Goal: Task Accomplishment & Management: Complete application form

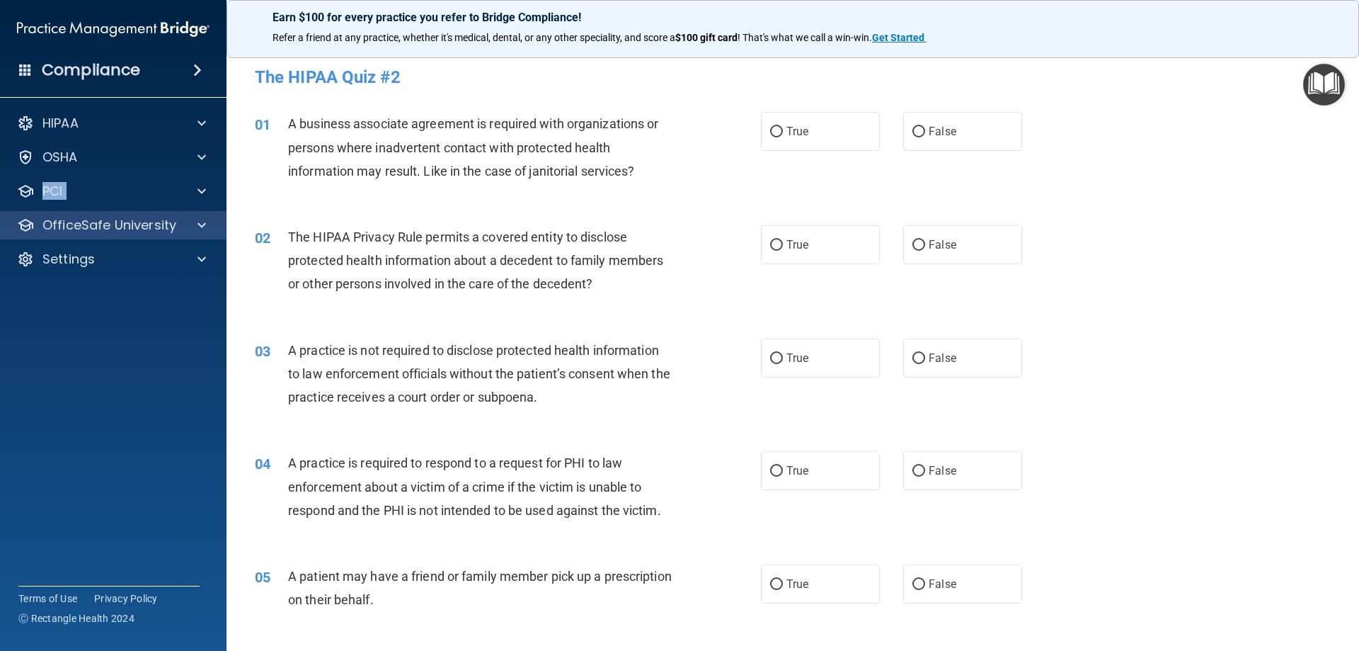
drag, startPoint x: 17, startPoint y: 200, endPoint x: 0, endPoint y: 234, distance: 38.6
click at [18, 201] on div "HIPAA Documents and Policies Report an Incident Business Associates Emergency P…" at bounding box center [113, 193] width 227 height 181
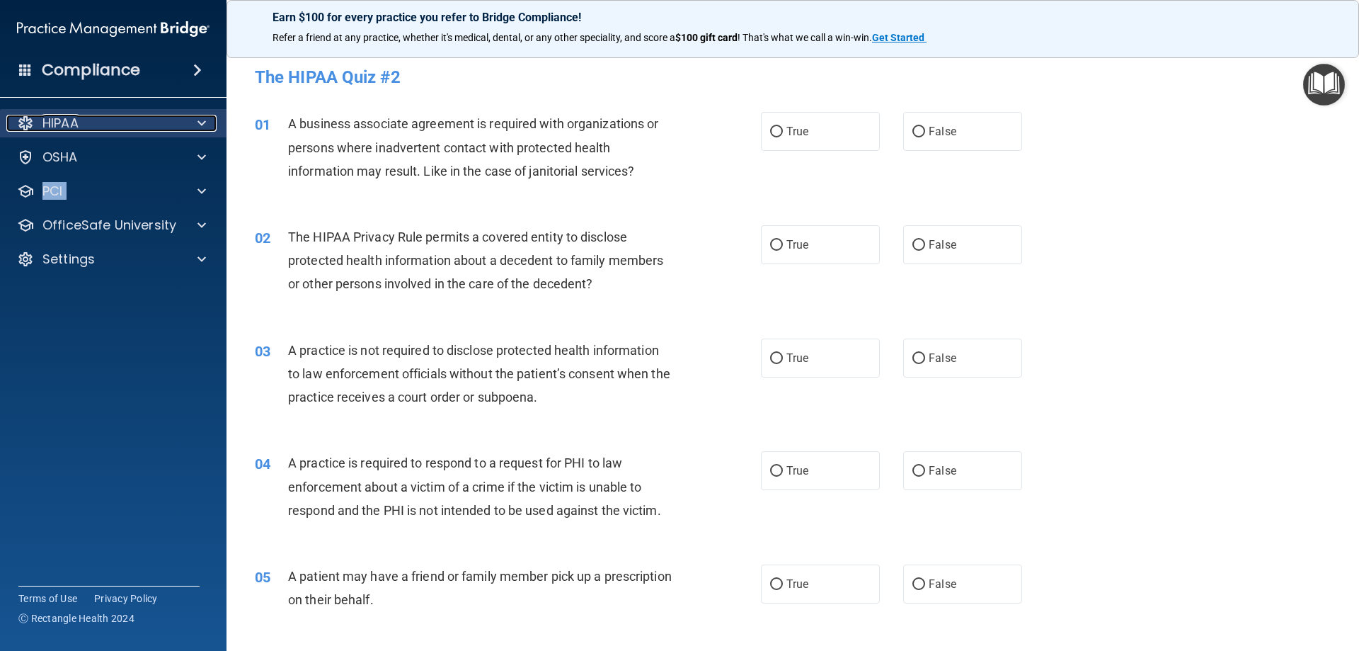
click at [65, 115] on p "HIPAA" at bounding box center [60, 123] width 36 height 17
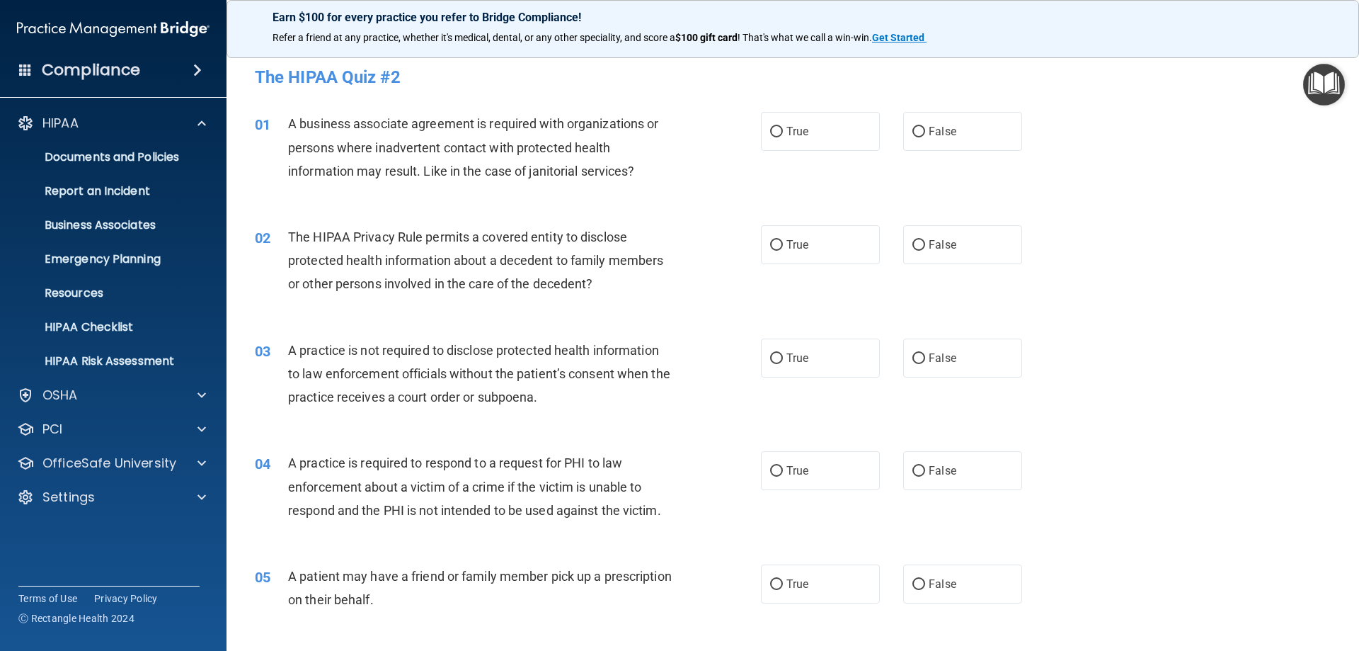
click at [193, 65] on span at bounding box center [197, 70] width 8 height 17
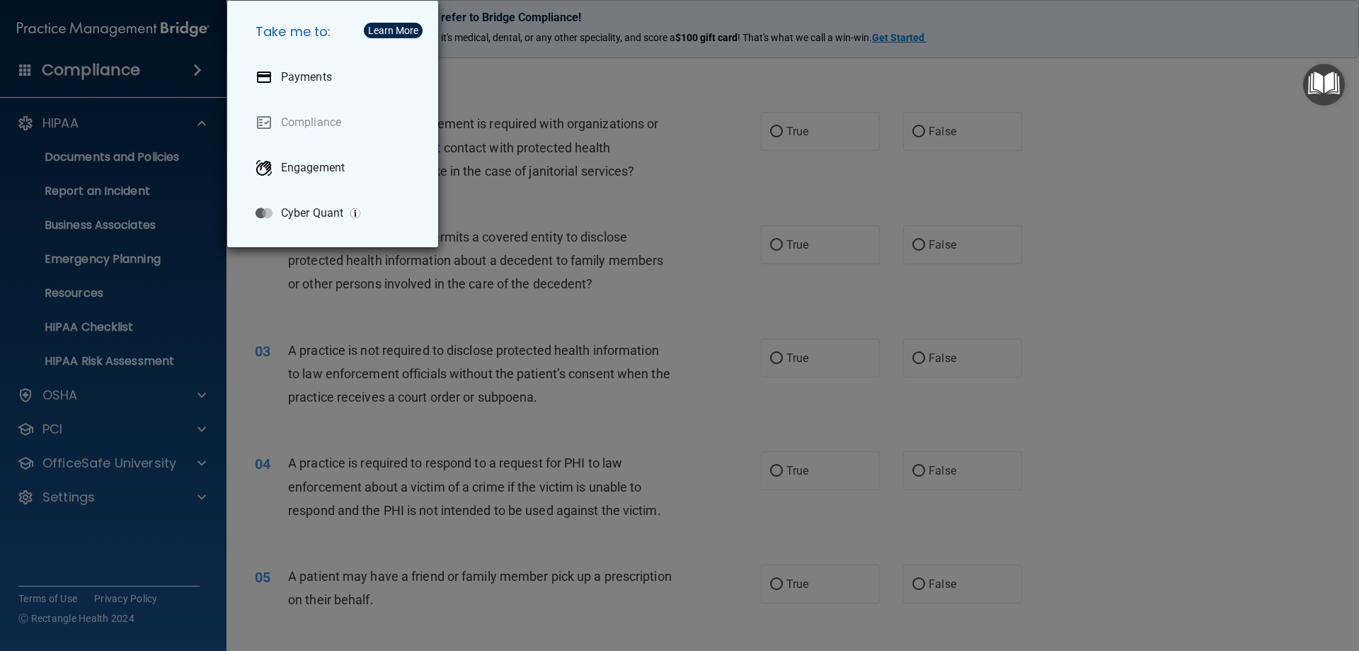
click at [74, 154] on div "Take me to: Payments Compliance Engagement Cyber Quant" at bounding box center [679, 325] width 1359 height 651
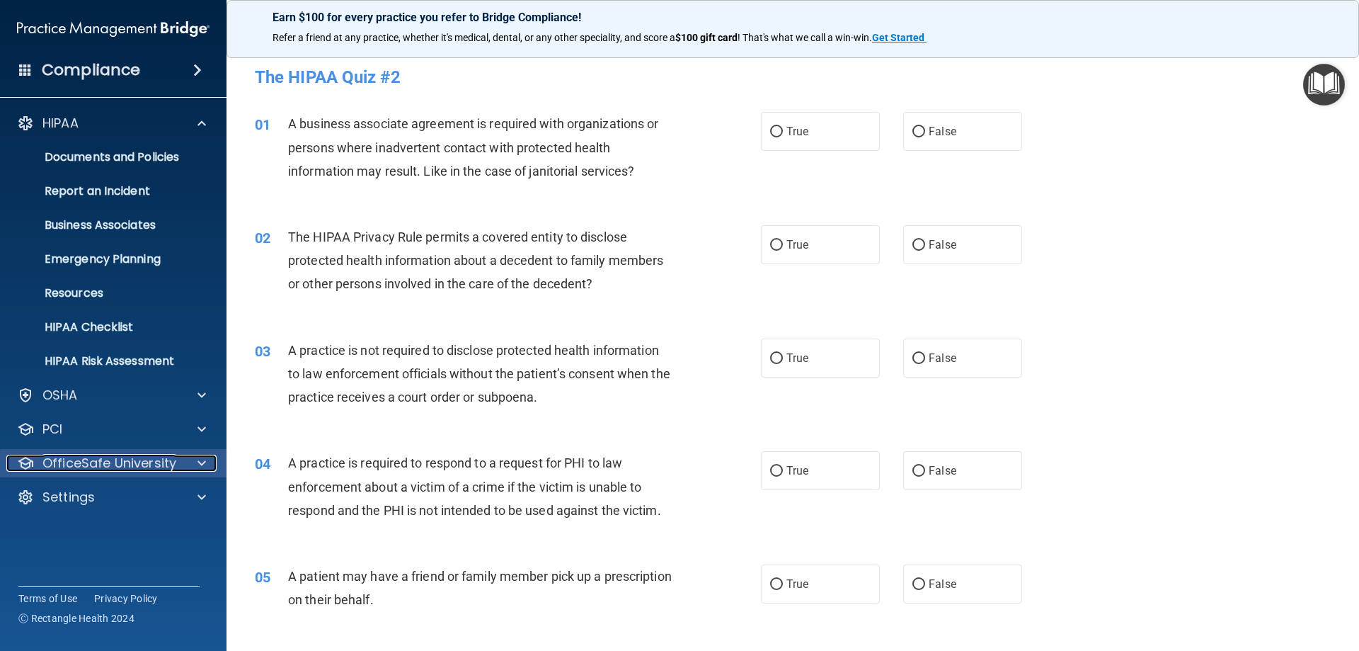
click at [194, 467] on div at bounding box center [199, 463] width 35 height 17
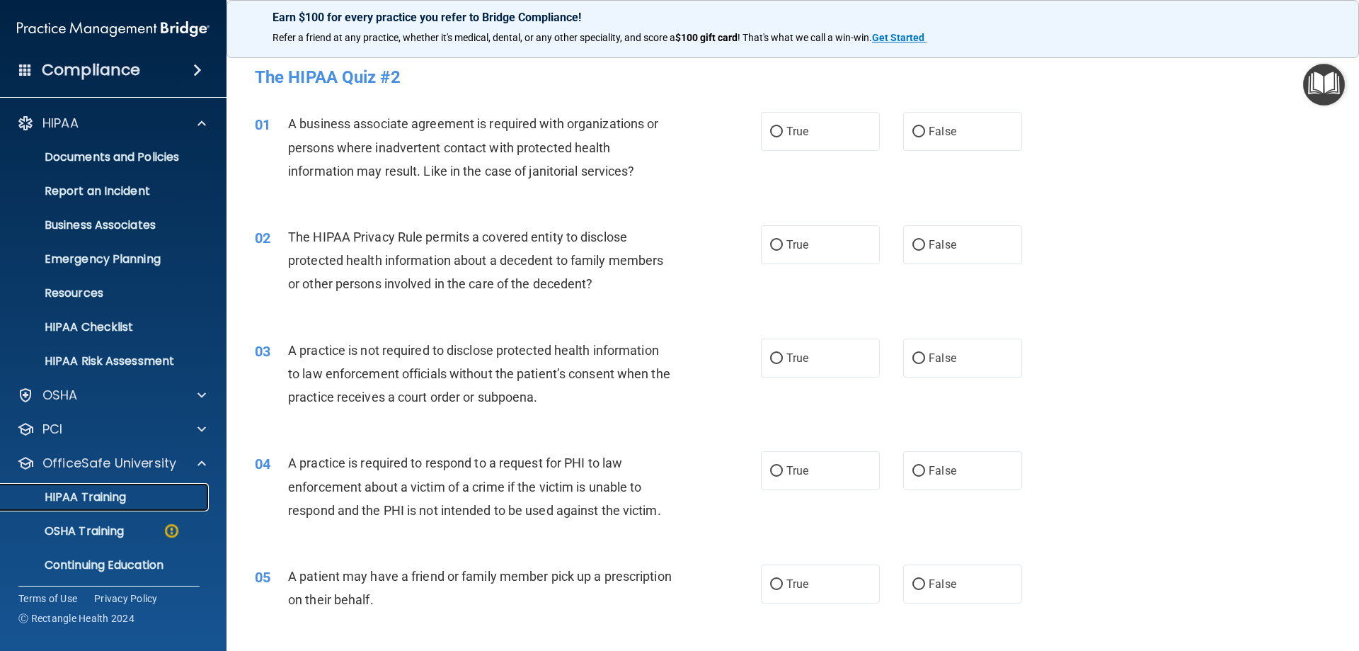
click at [126, 497] on p "HIPAA Training" at bounding box center [67, 497] width 117 height 14
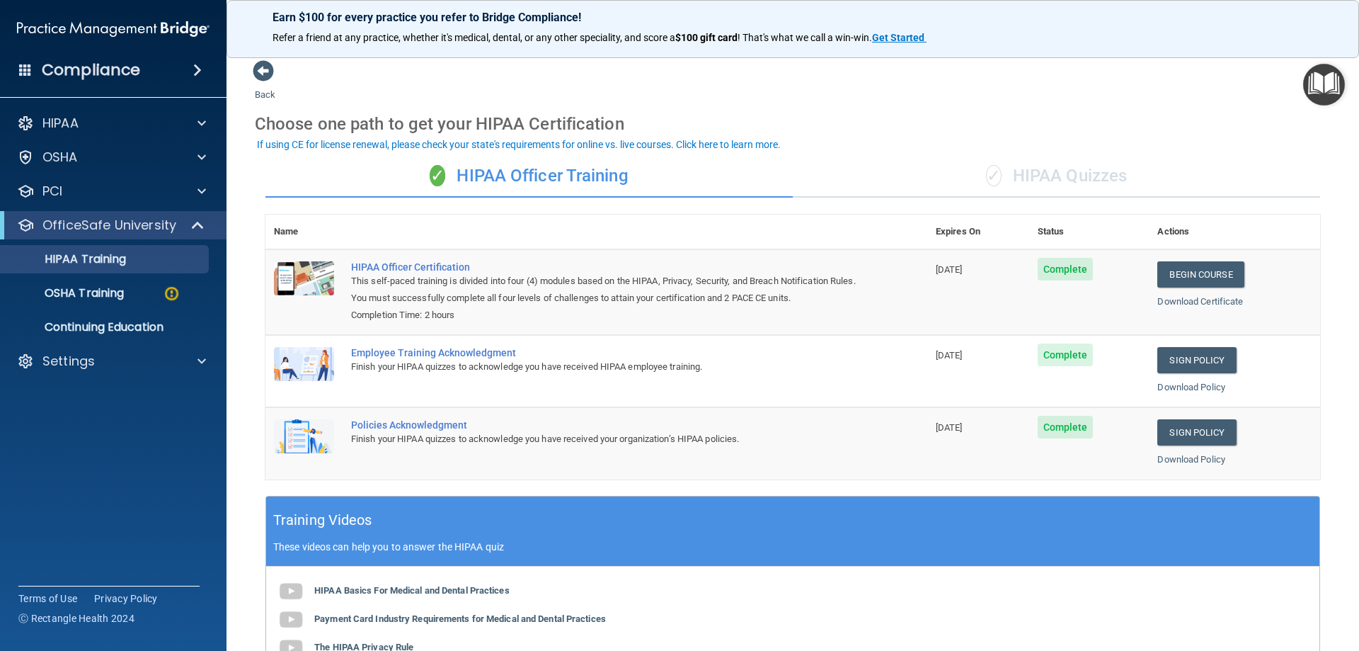
click at [1087, 173] on div "✓ HIPAA Quizzes" at bounding box center [1056, 176] width 527 height 42
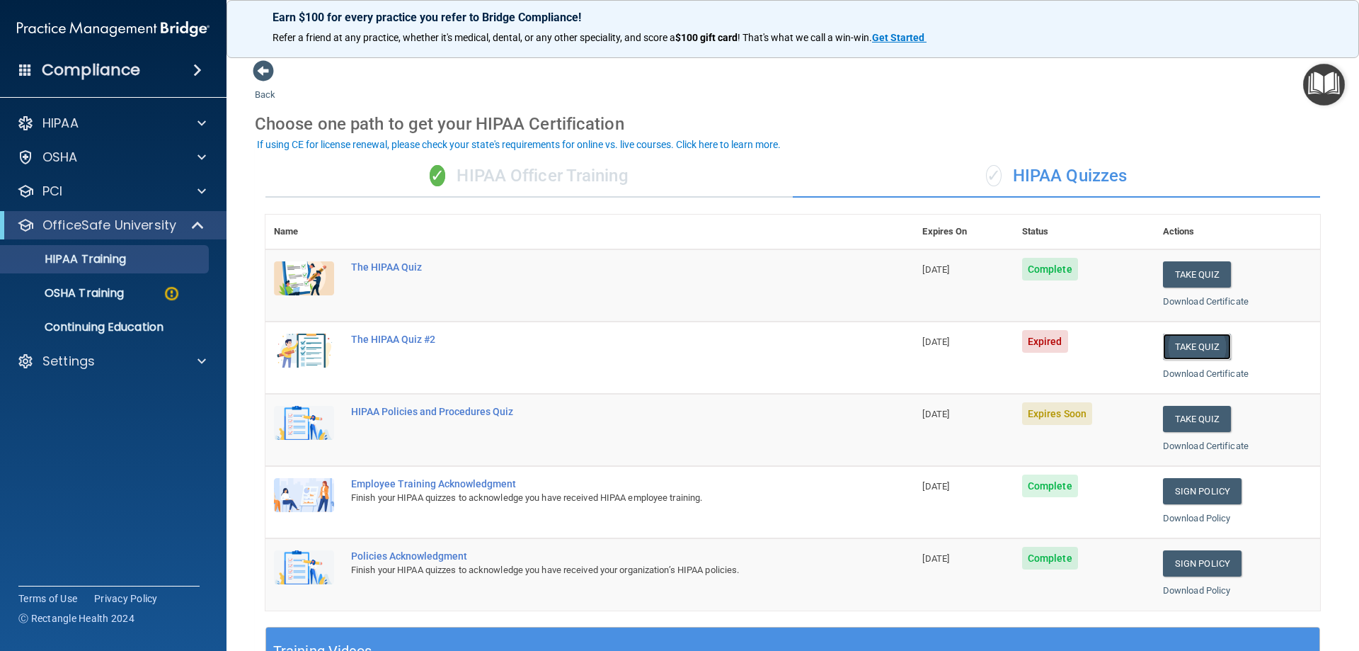
click at [1188, 347] on button "Take Quiz" at bounding box center [1197, 346] width 68 height 26
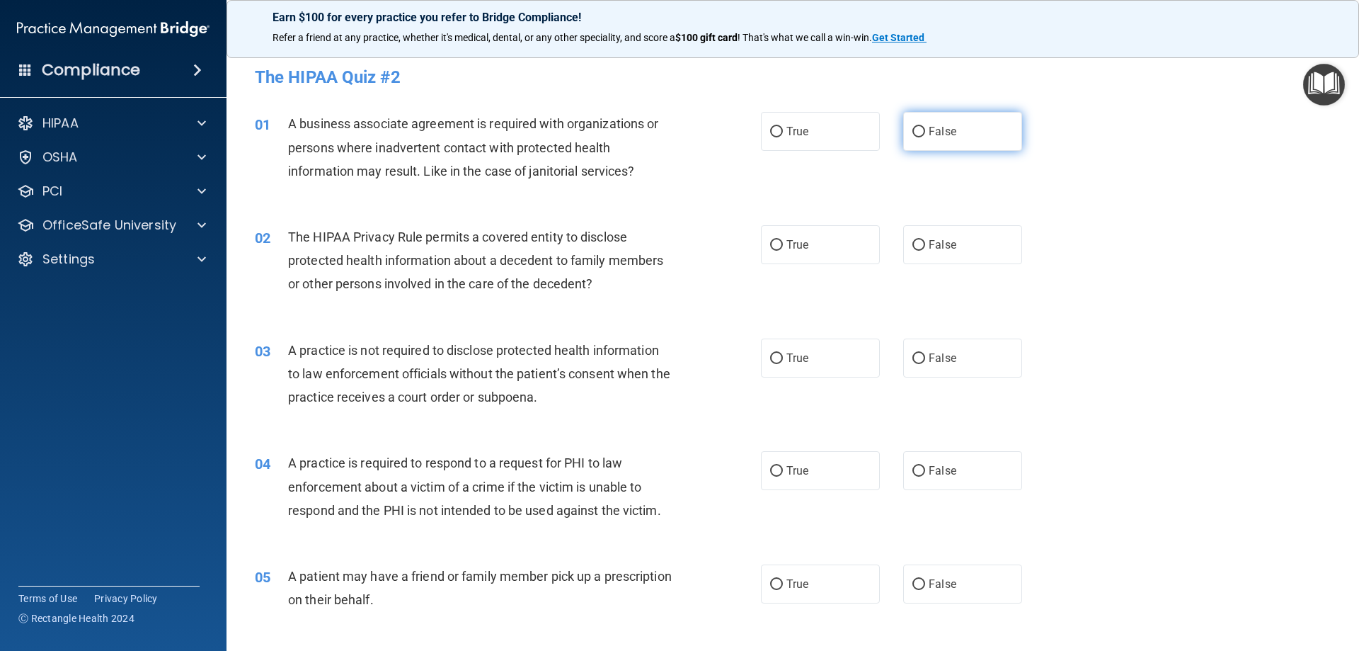
click at [913, 132] on input "False" at bounding box center [919, 132] width 13 height 11
radio input "true"
click at [770, 243] on input "True" at bounding box center [776, 245] width 13 height 11
radio input "true"
click at [920, 361] on label "False" at bounding box center [962, 357] width 119 height 39
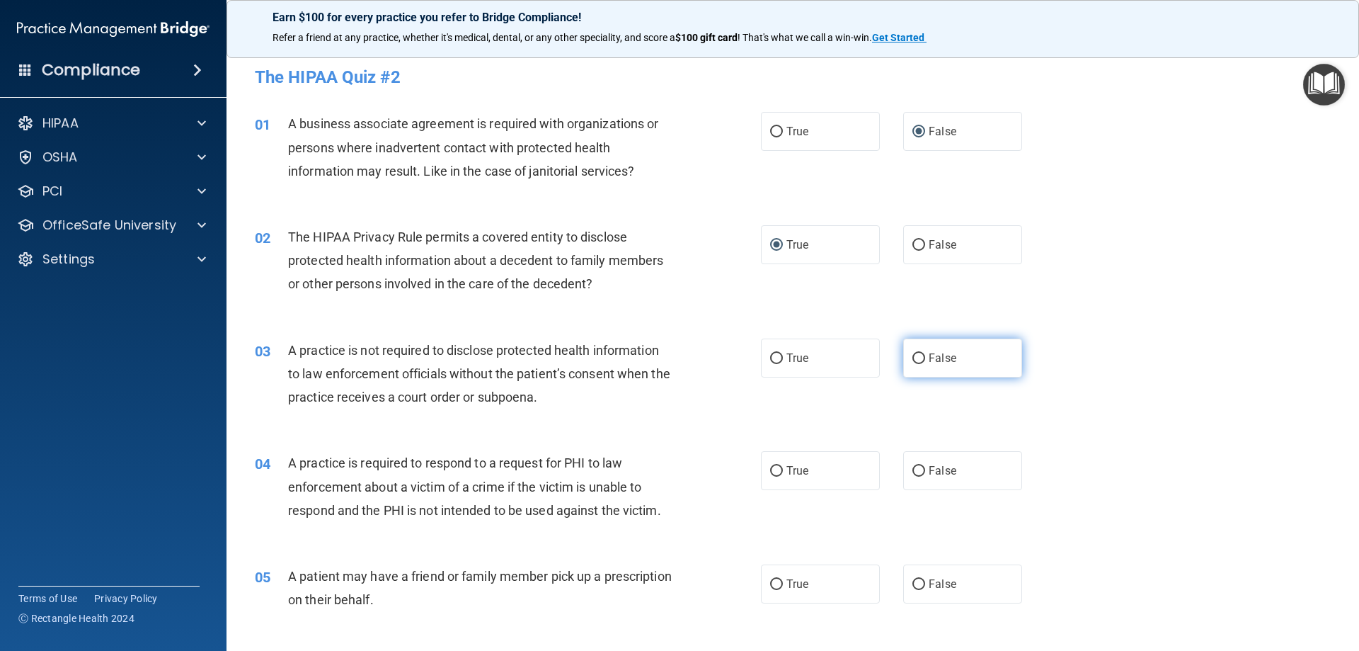
click at [920, 361] on input "False" at bounding box center [919, 358] width 13 height 11
radio input "true"
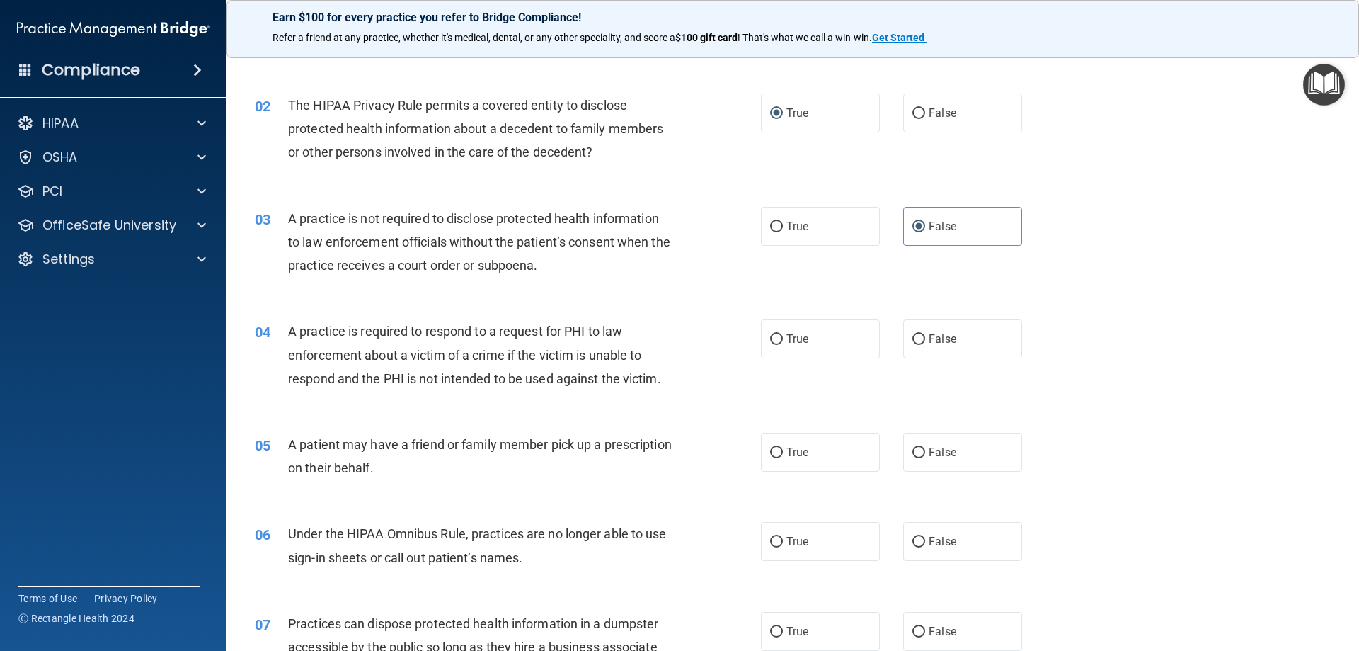
scroll to position [142, 0]
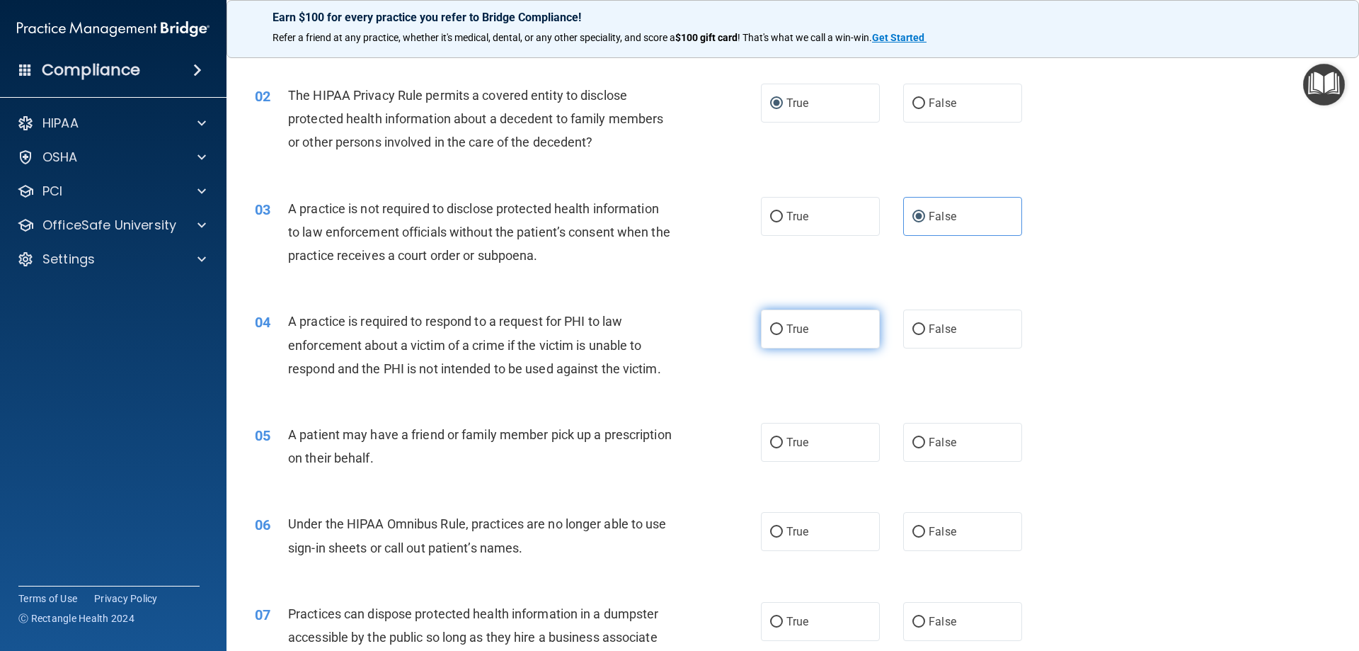
click at [775, 327] on input "True" at bounding box center [776, 329] width 13 height 11
radio input "true"
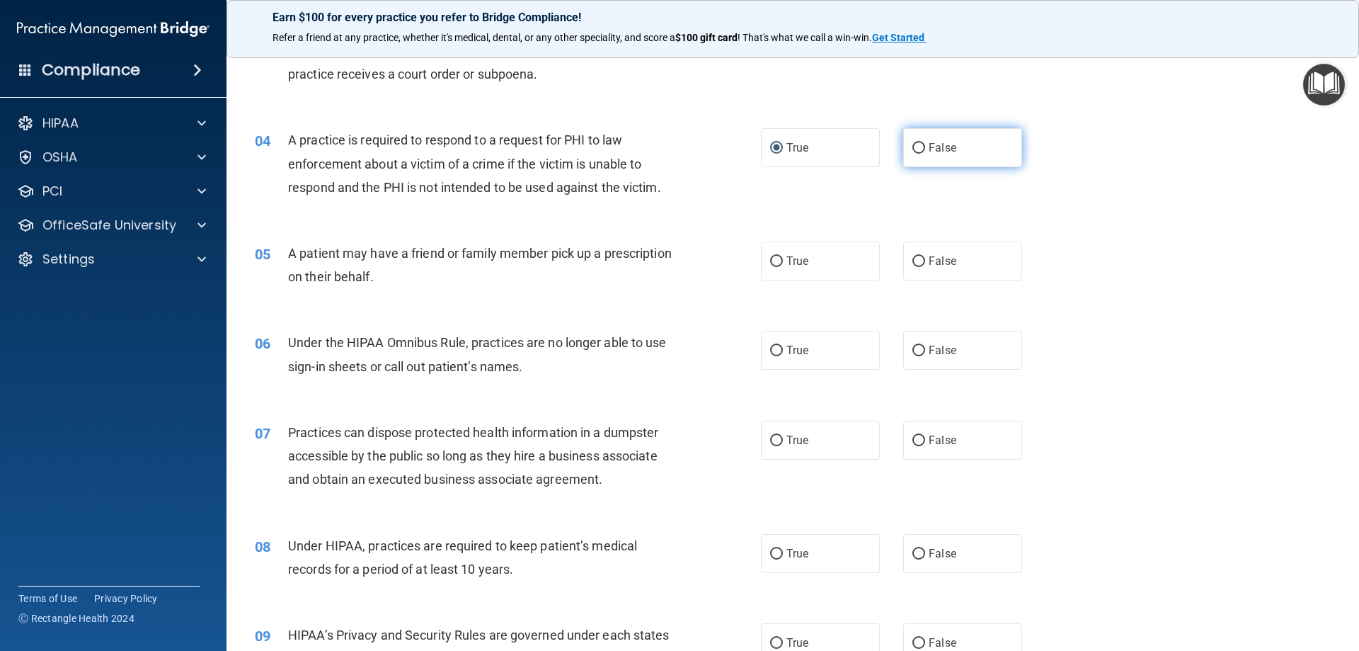
scroll to position [354, 0]
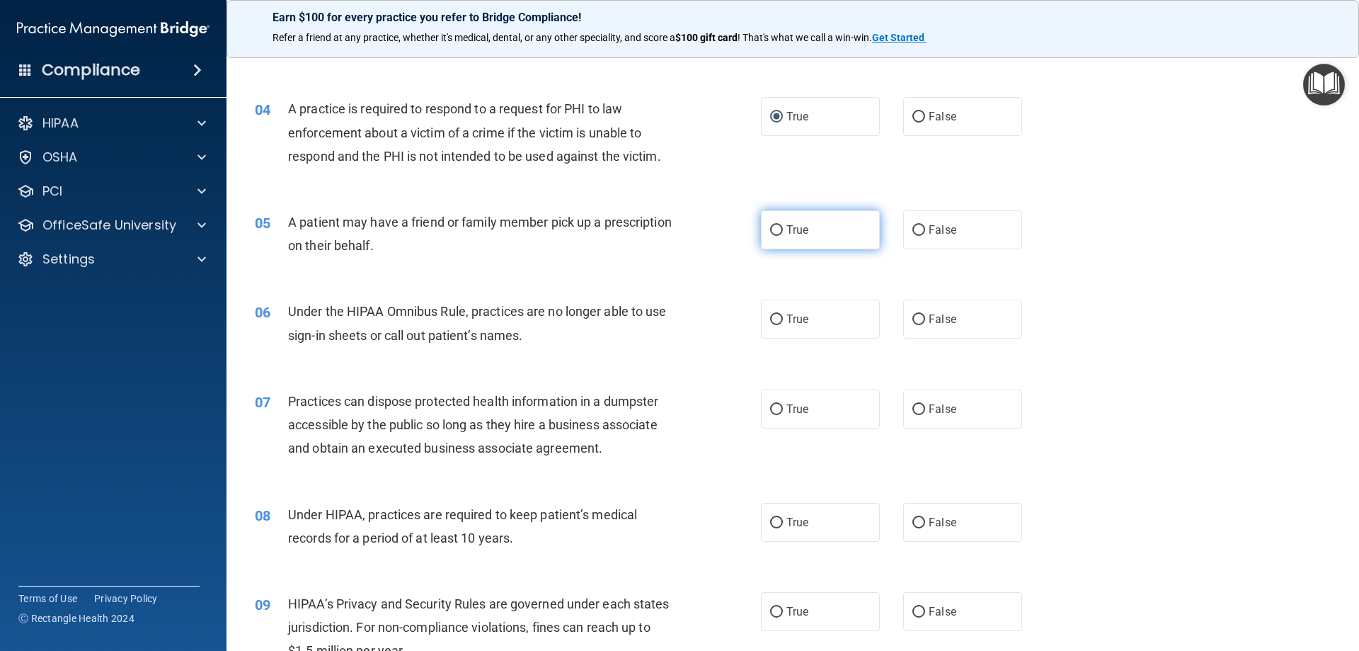
click at [788, 224] on span "True" at bounding box center [798, 229] width 22 height 13
click at [783, 225] on input "True" at bounding box center [776, 230] width 13 height 11
radio input "true"
click at [913, 318] on input "False" at bounding box center [919, 319] width 13 height 11
radio input "true"
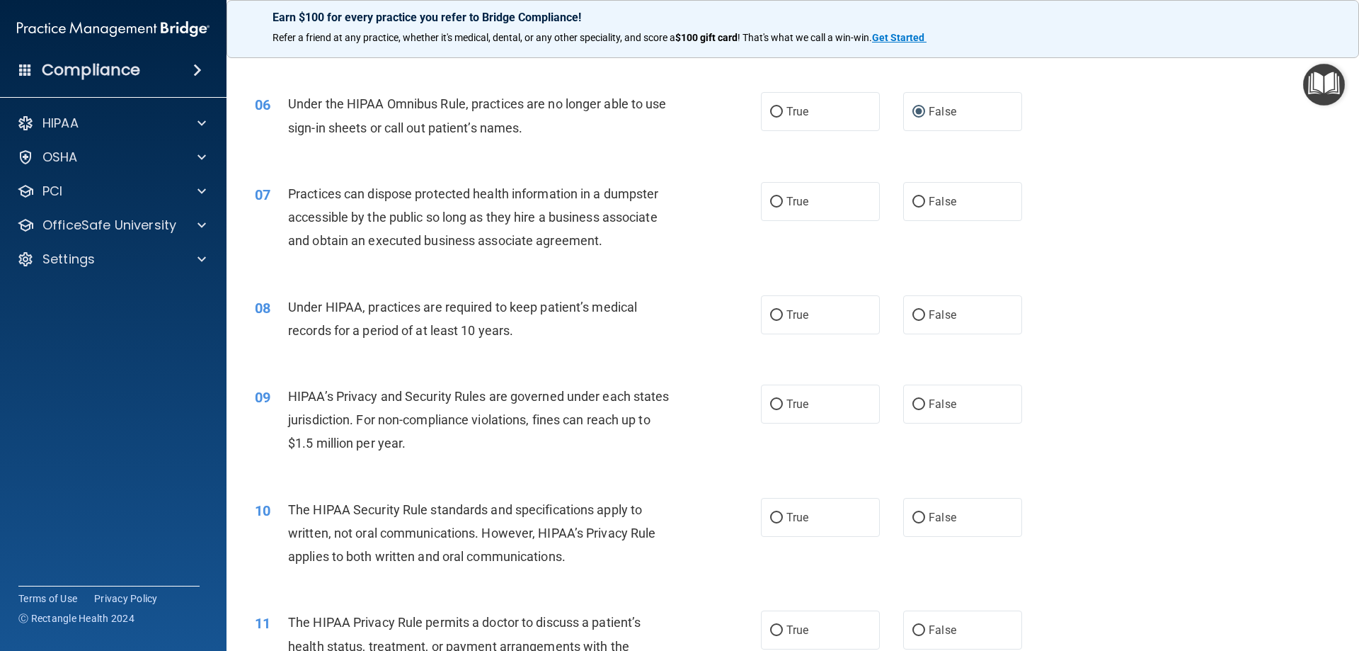
scroll to position [566, 0]
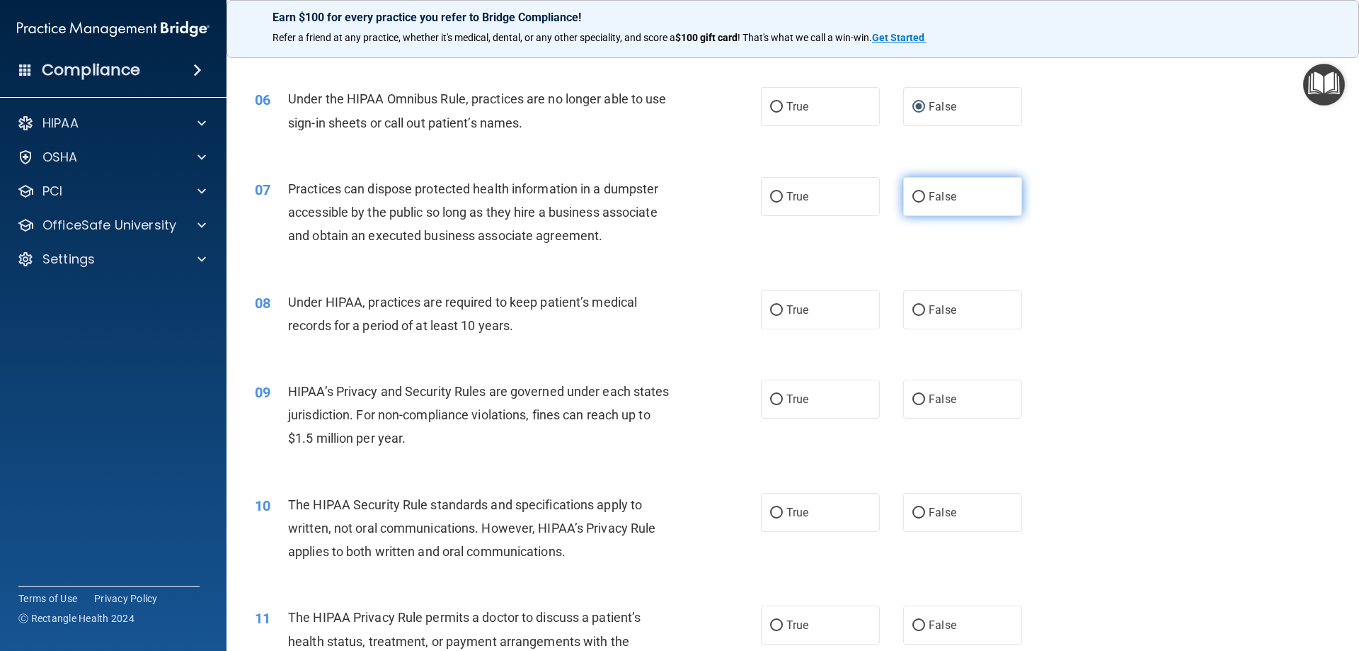
click at [915, 199] on input "False" at bounding box center [919, 197] width 13 height 11
radio input "true"
click at [920, 306] on label "False" at bounding box center [962, 309] width 119 height 39
click at [920, 306] on input "False" at bounding box center [919, 310] width 13 height 11
radio input "true"
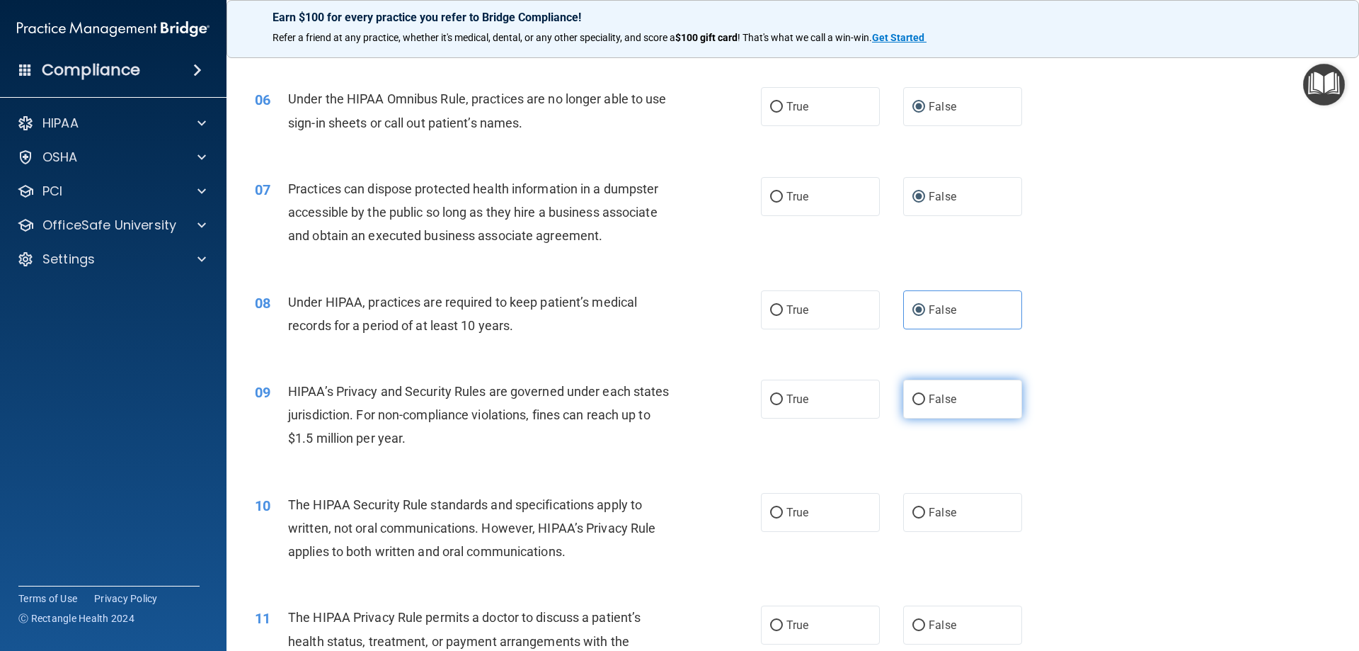
click at [913, 397] on input "False" at bounding box center [919, 399] width 13 height 11
radio input "true"
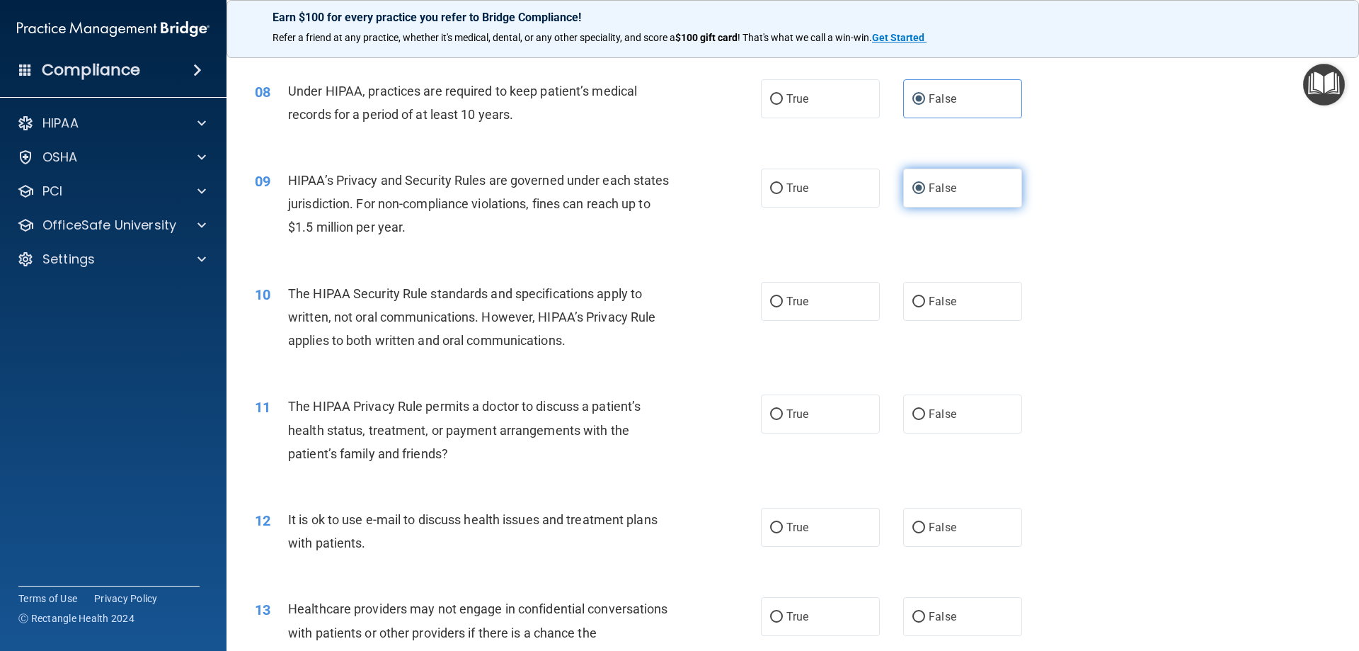
scroll to position [779, 0]
click at [763, 299] on label "True" at bounding box center [820, 299] width 119 height 39
click at [770, 299] on input "True" at bounding box center [776, 300] width 13 height 11
radio input "true"
click at [787, 411] on span "True" at bounding box center [798, 412] width 22 height 13
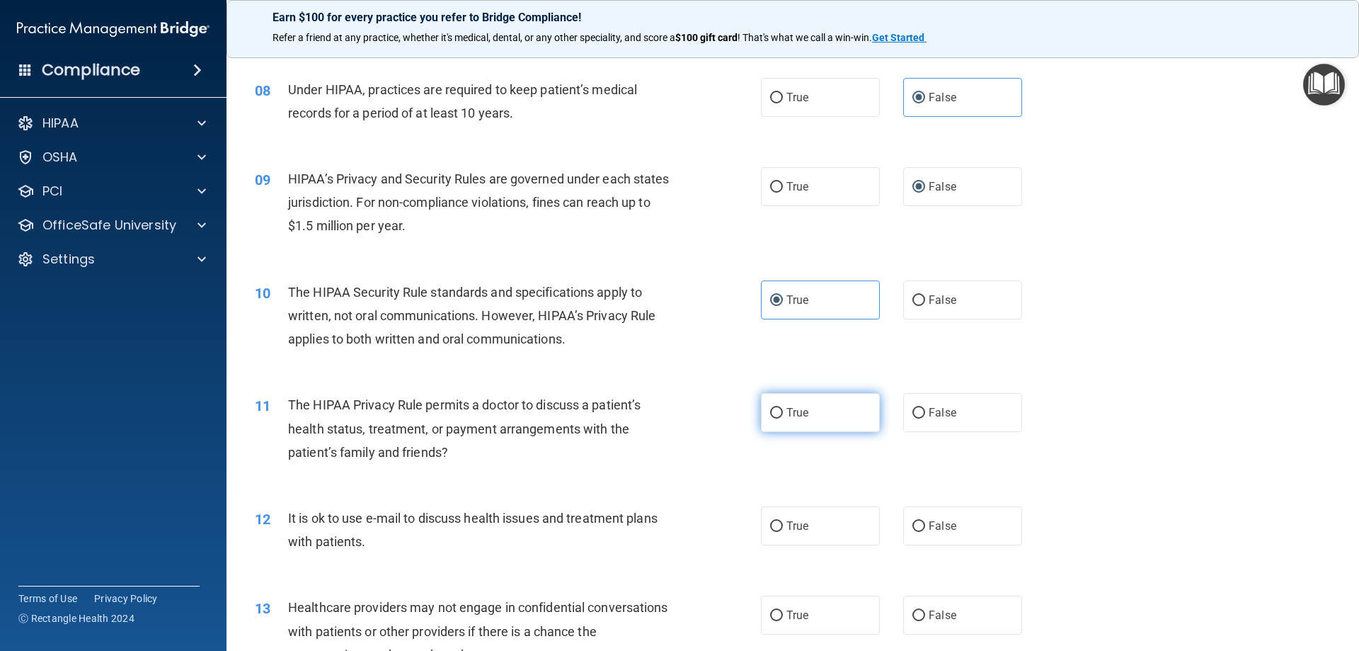
click at [782, 411] on input "True" at bounding box center [776, 413] width 13 height 11
radio input "true"
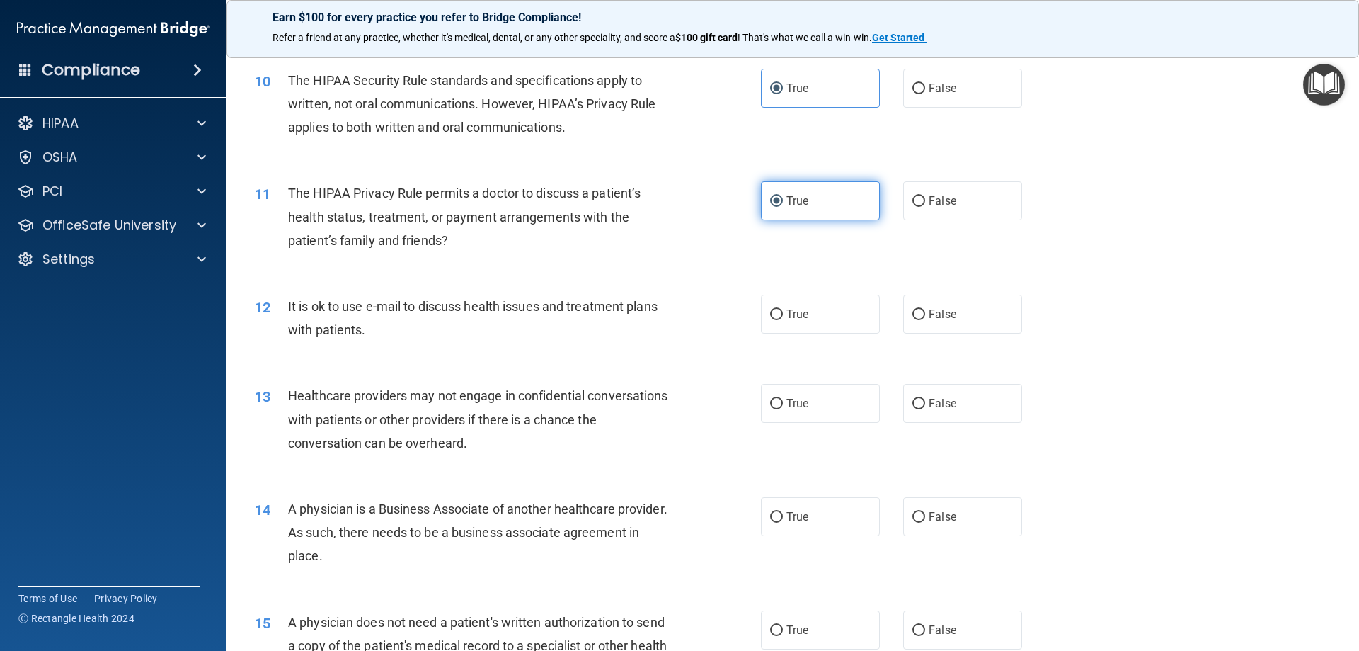
scroll to position [991, 0]
click at [770, 313] on input "True" at bounding box center [776, 314] width 13 height 11
radio input "true"
click at [920, 396] on label "False" at bounding box center [962, 402] width 119 height 39
click at [920, 398] on input "False" at bounding box center [919, 403] width 13 height 11
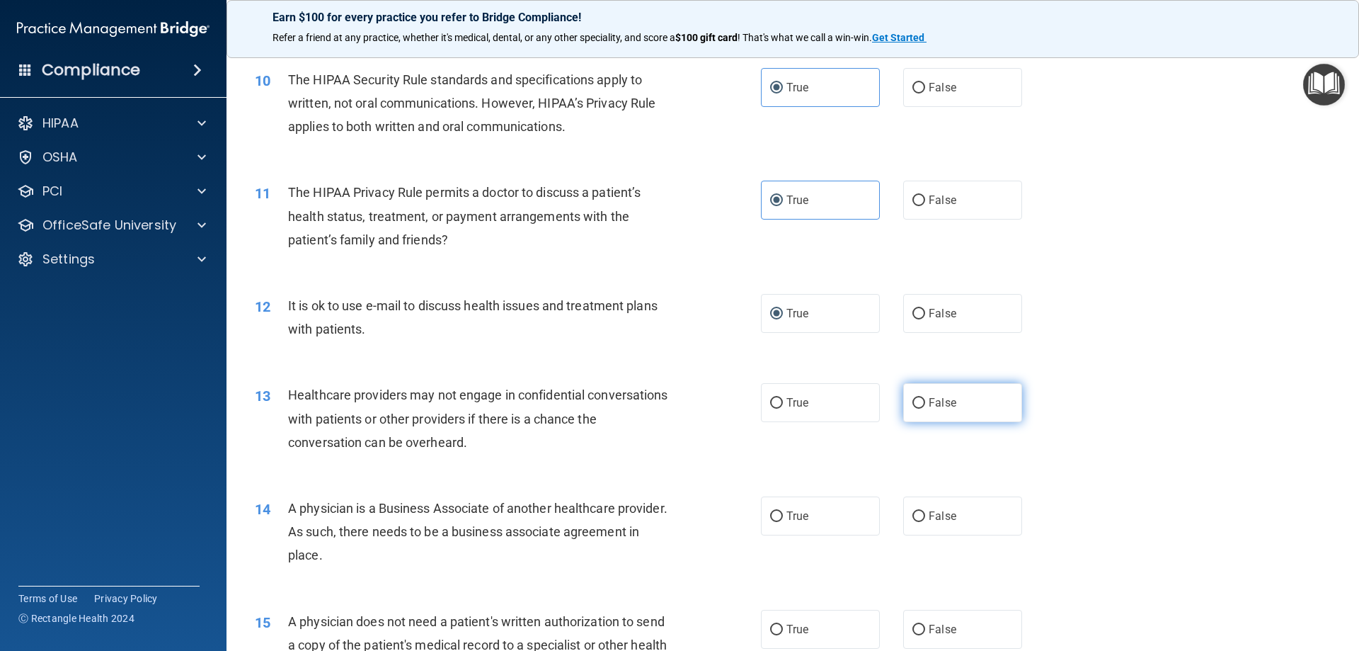
radio input "true"
click at [903, 507] on label "False" at bounding box center [962, 515] width 119 height 39
click at [913, 511] on input "False" at bounding box center [919, 516] width 13 height 11
radio input "true"
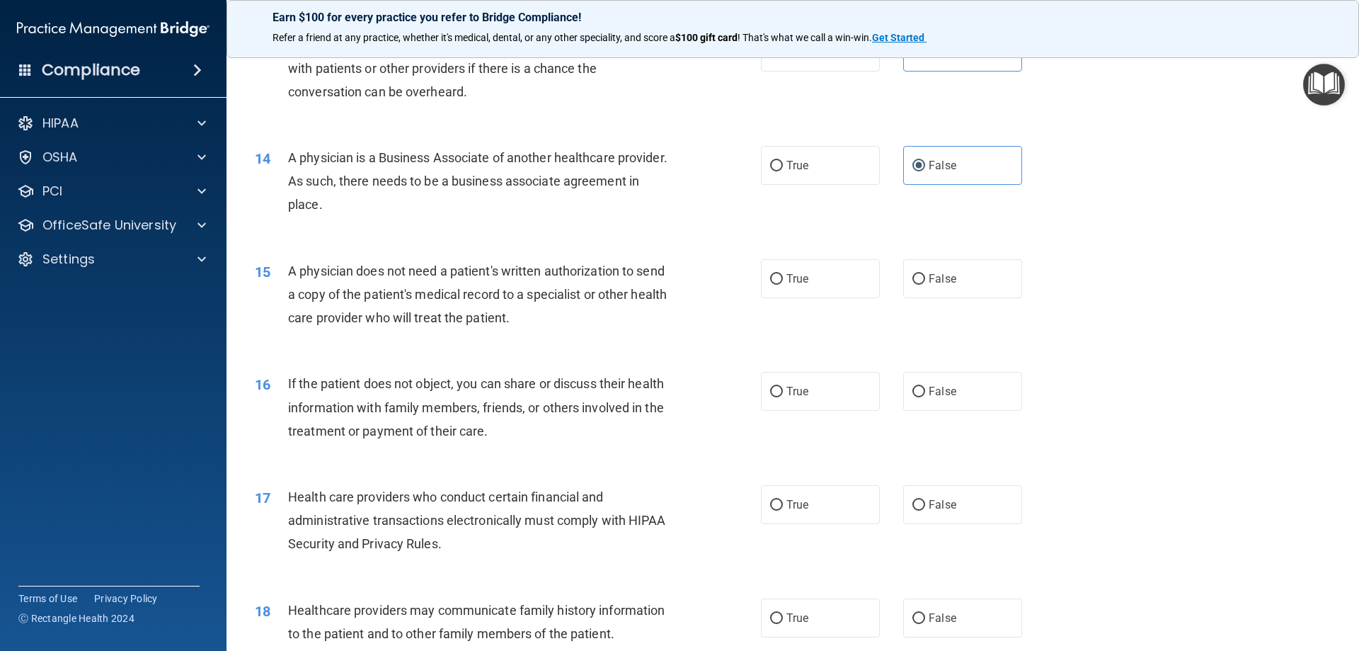
scroll to position [1345, 0]
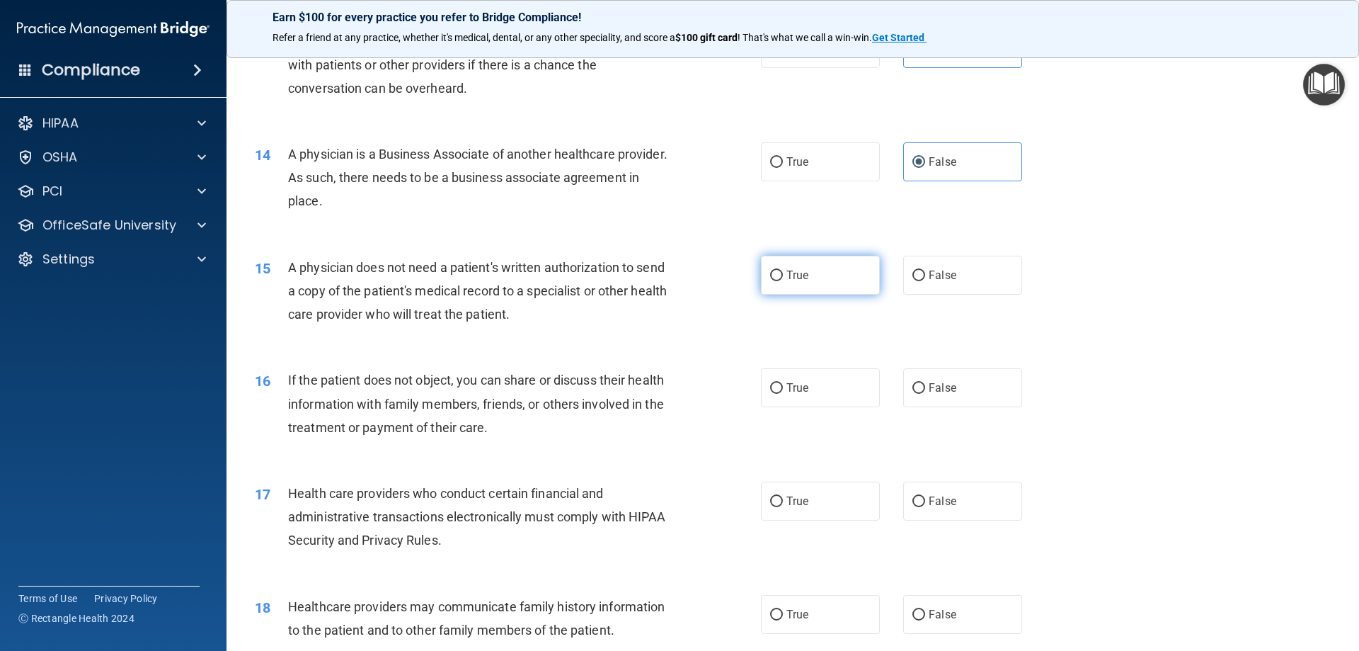
click at [774, 272] on input "True" at bounding box center [776, 275] width 13 height 11
radio input "true"
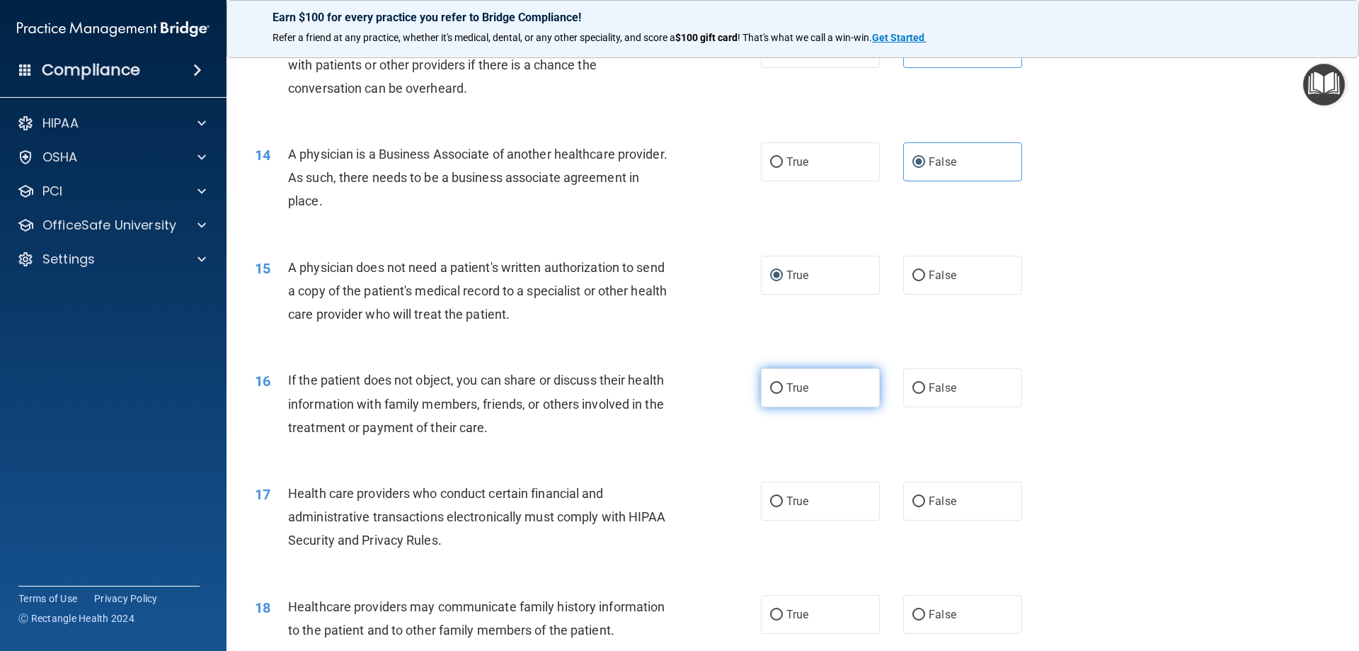
click at [775, 386] on input "True" at bounding box center [776, 388] width 13 height 11
radio input "true"
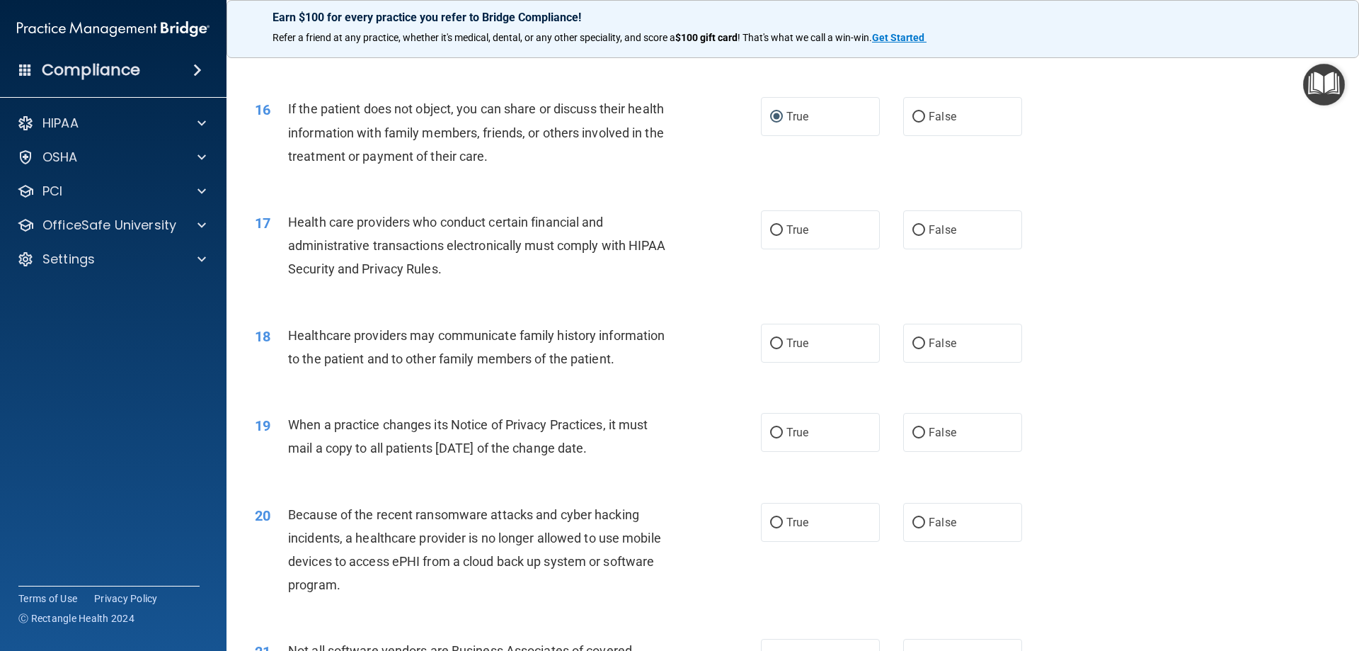
scroll to position [1628, 0]
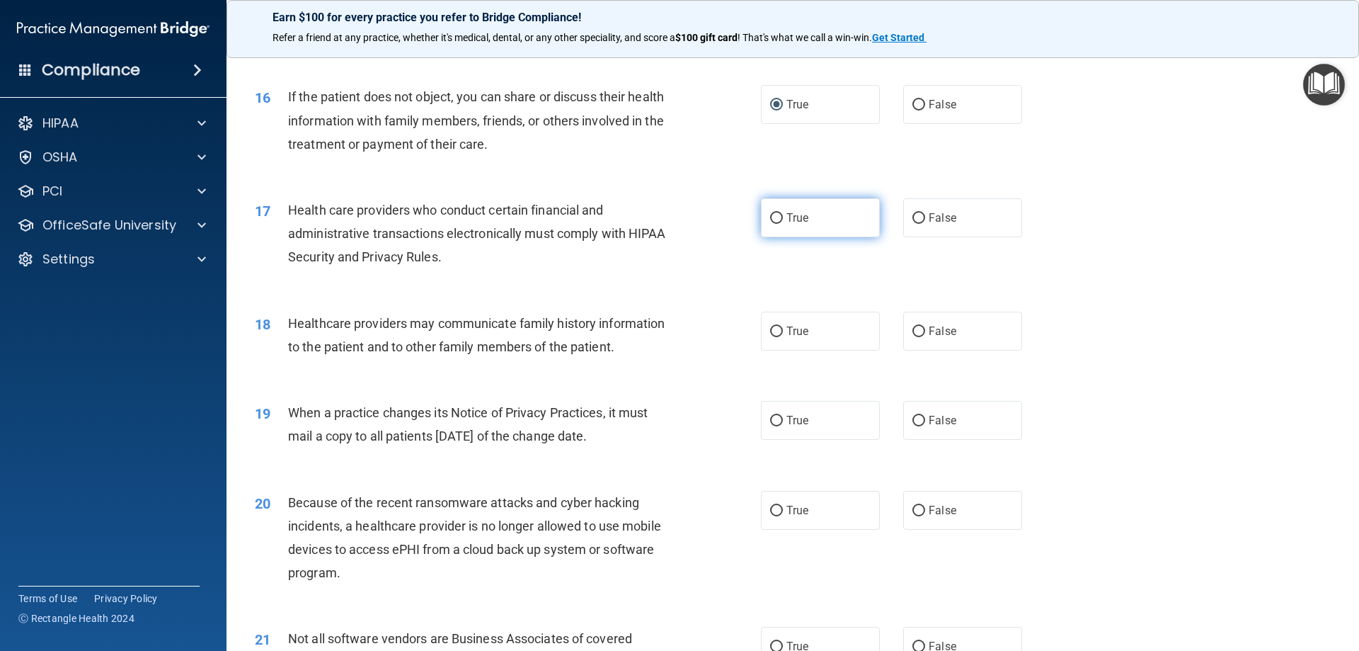
click at [780, 219] on label "True" at bounding box center [820, 217] width 119 height 39
click at [780, 219] on input "True" at bounding box center [776, 218] width 13 height 11
radio input "true"
click at [913, 326] on input "False" at bounding box center [919, 331] width 13 height 11
radio input "true"
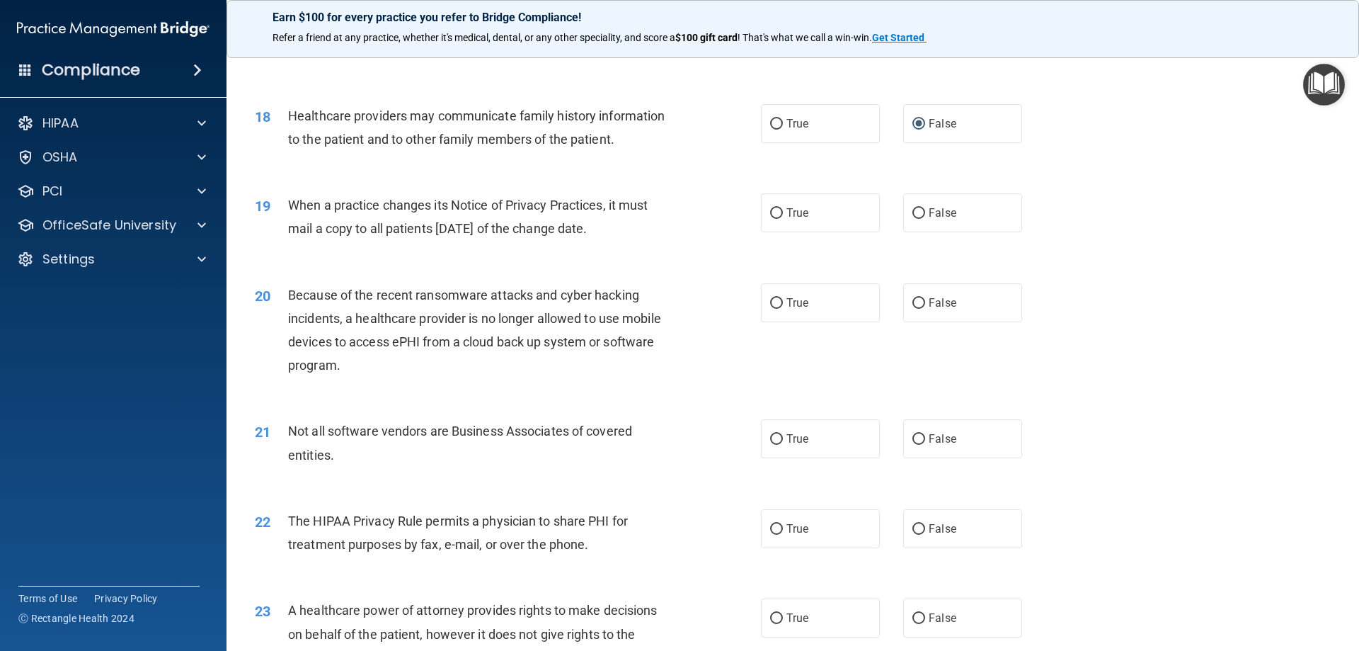
scroll to position [1841, 0]
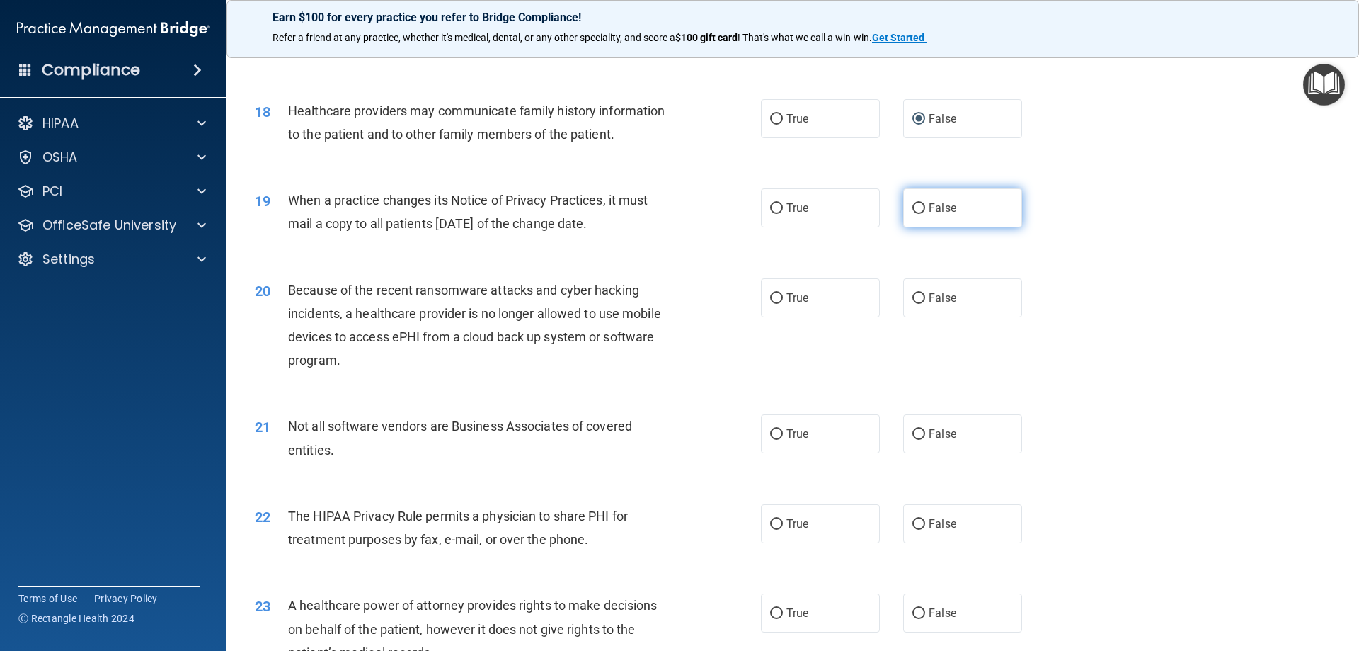
click at [915, 207] on input "False" at bounding box center [919, 208] width 13 height 11
radio input "true"
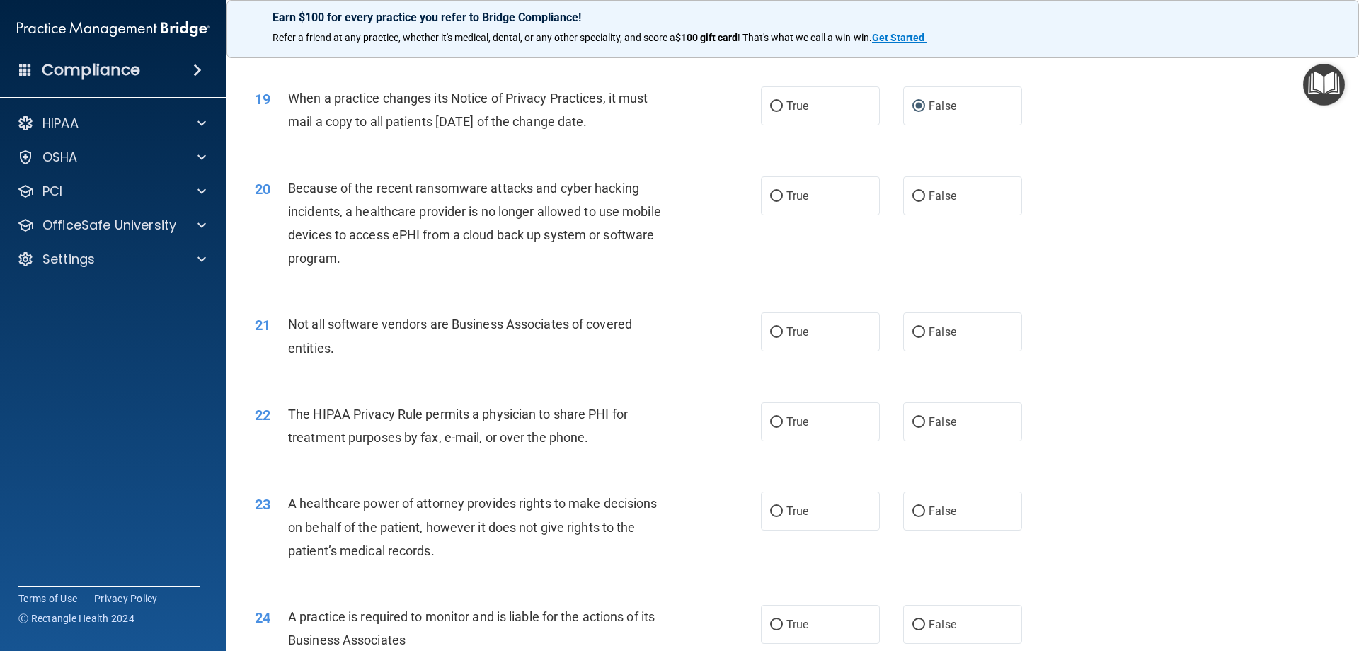
scroll to position [1983, 0]
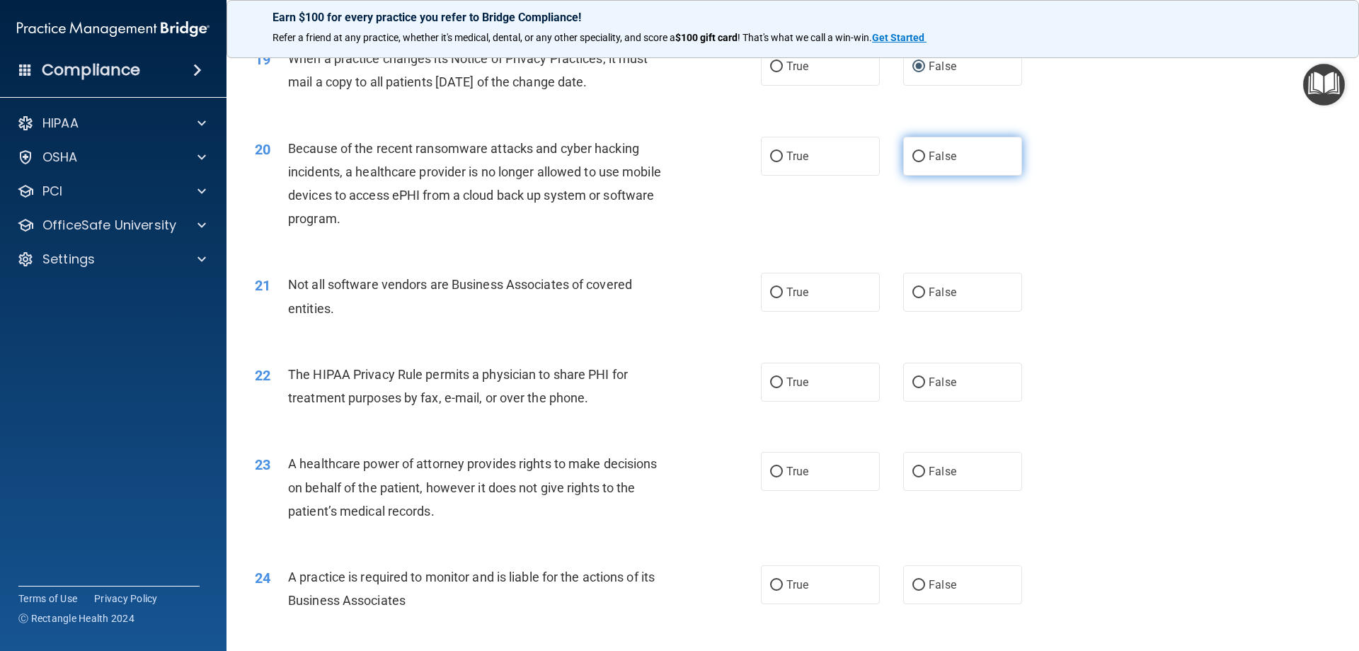
click at [916, 160] on input "False" at bounding box center [919, 157] width 13 height 11
radio input "true"
click at [770, 291] on input "True" at bounding box center [776, 292] width 13 height 11
radio input "true"
click at [775, 381] on input "True" at bounding box center [776, 382] width 13 height 11
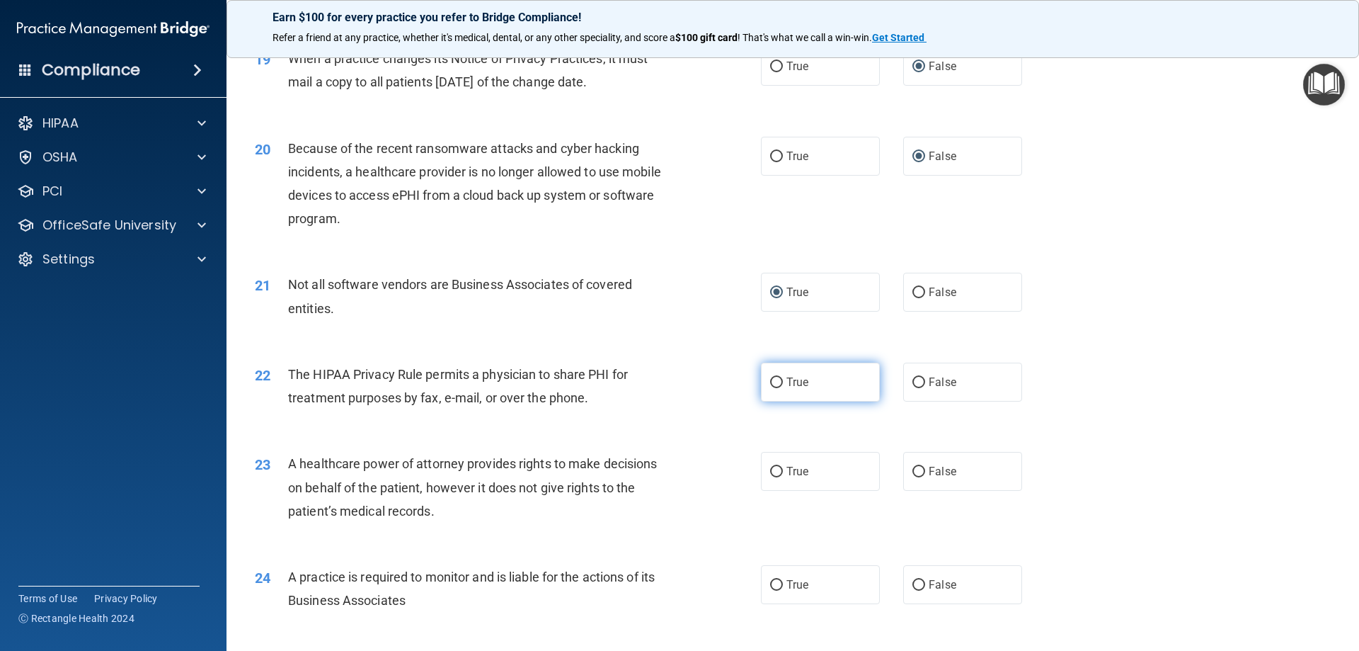
radio input "true"
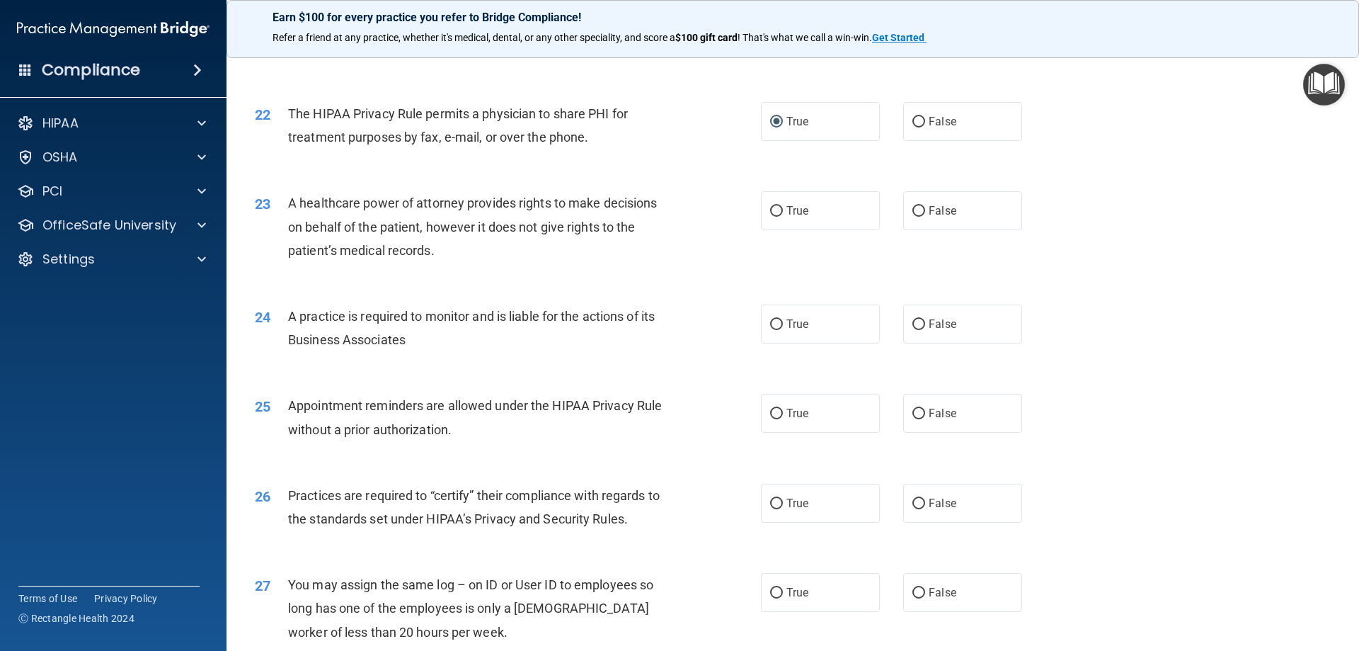
scroll to position [2266, 0]
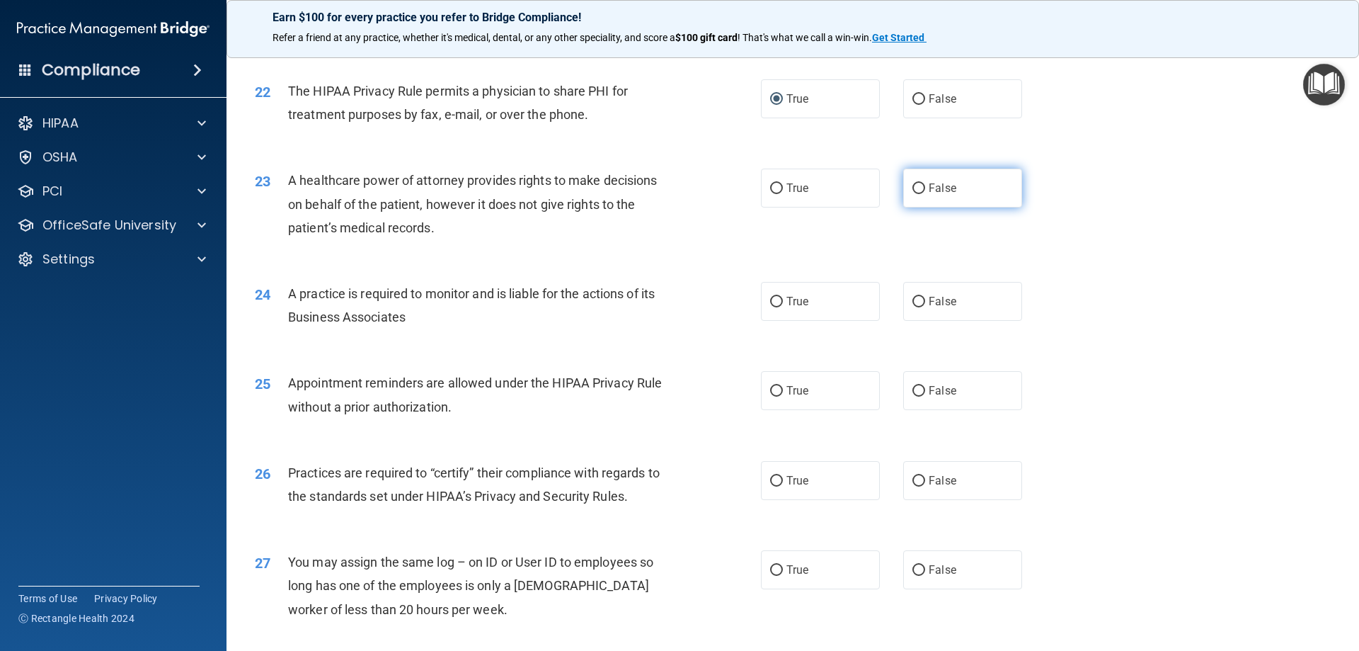
click at [913, 183] on input "False" at bounding box center [919, 188] width 13 height 11
radio input "true"
click at [916, 300] on input "False" at bounding box center [919, 302] width 13 height 11
radio input "true"
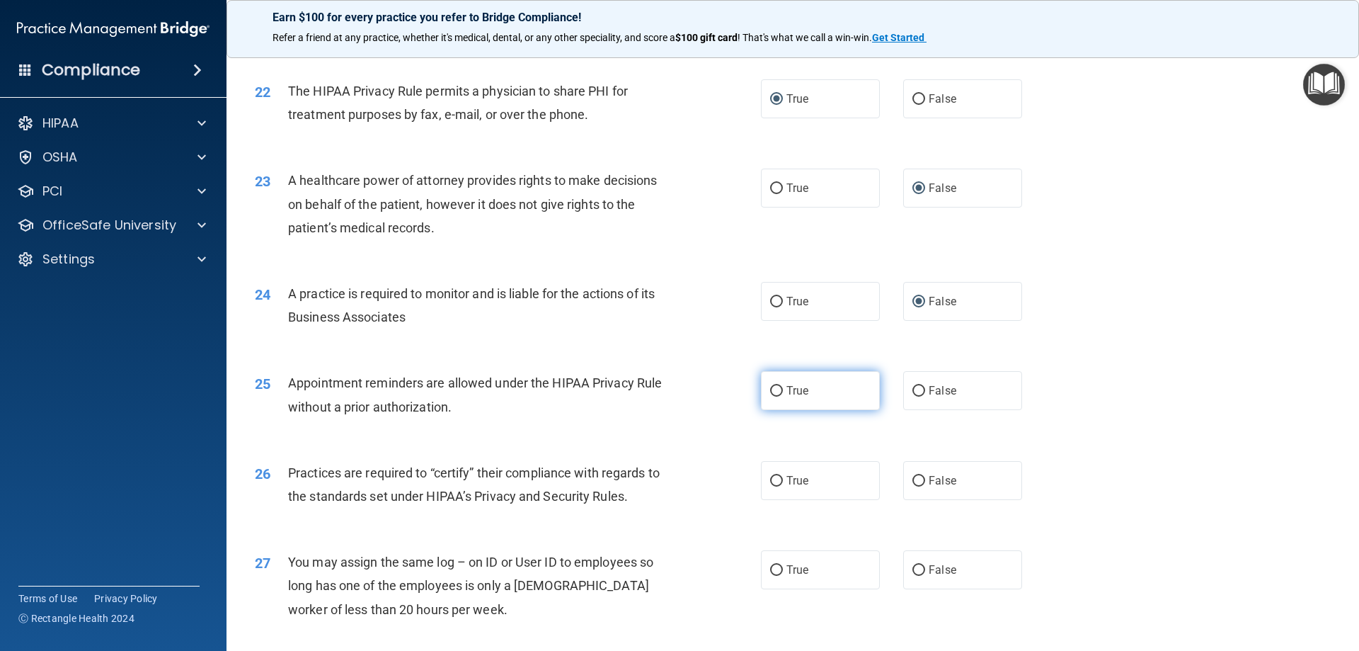
click at [770, 393] on input "True" at bounding box center [776, 391] width 13 height 11
radio input "true"
click at [918, 476] on input "False" at bounding box center [919, 481] width 13 height 11
radio input "true"
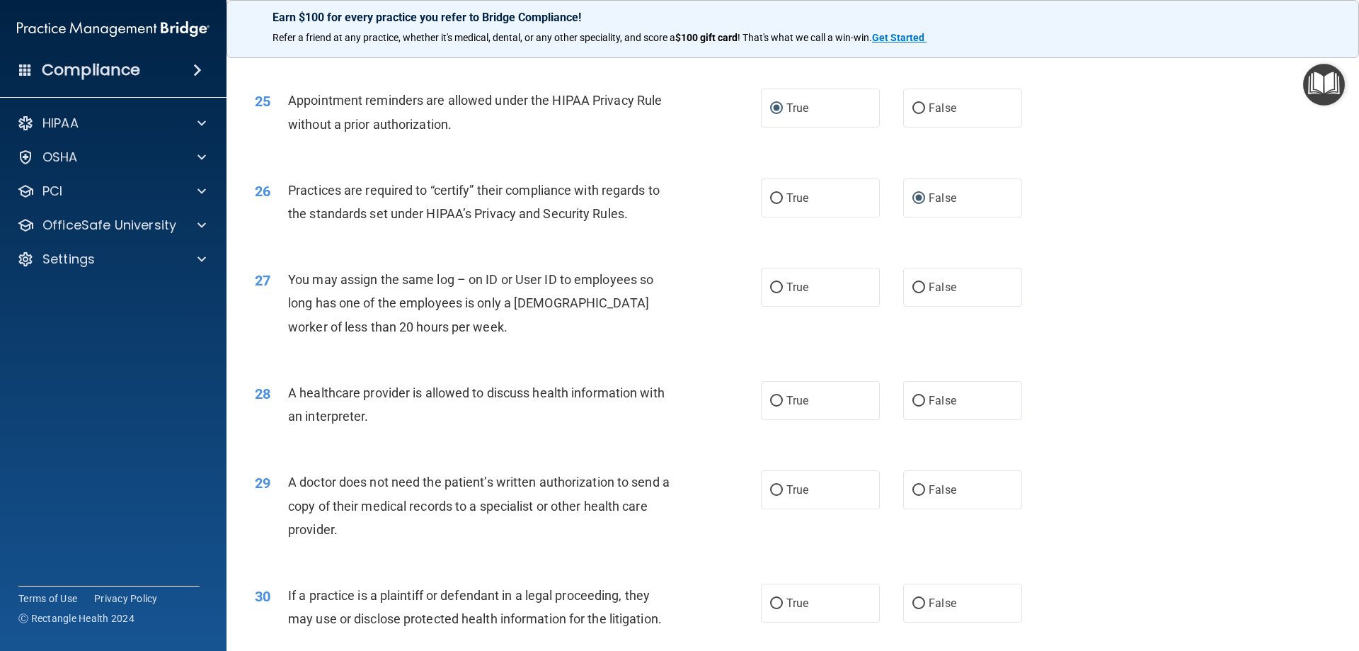
scroll to position [2549, 0]
click at [919, 283] on label "False" at bounding box center [962, 286] width 119 height 39
click at [919, 283] on input "False" at bounding box center [919, 287] width 13 height 11
radio input "true"
click at [772, 401] on input "True" at bounding box center [776, 400] width 13 height 11
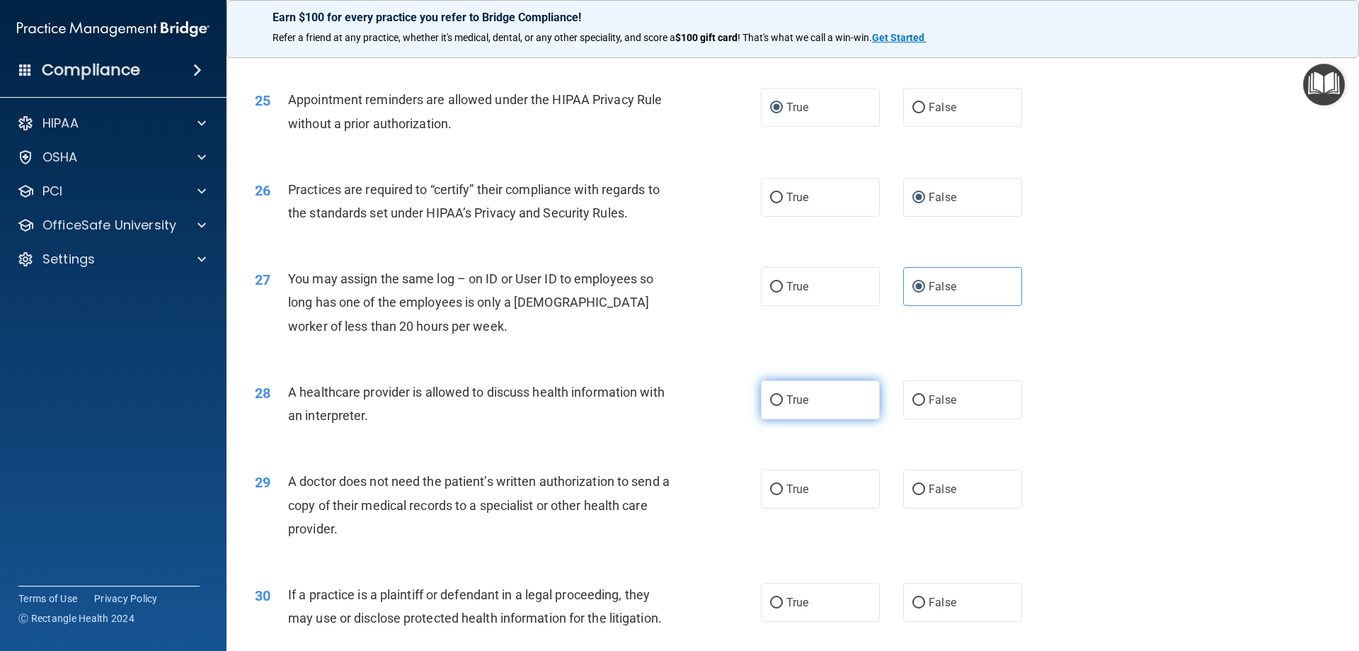
radio input "true"
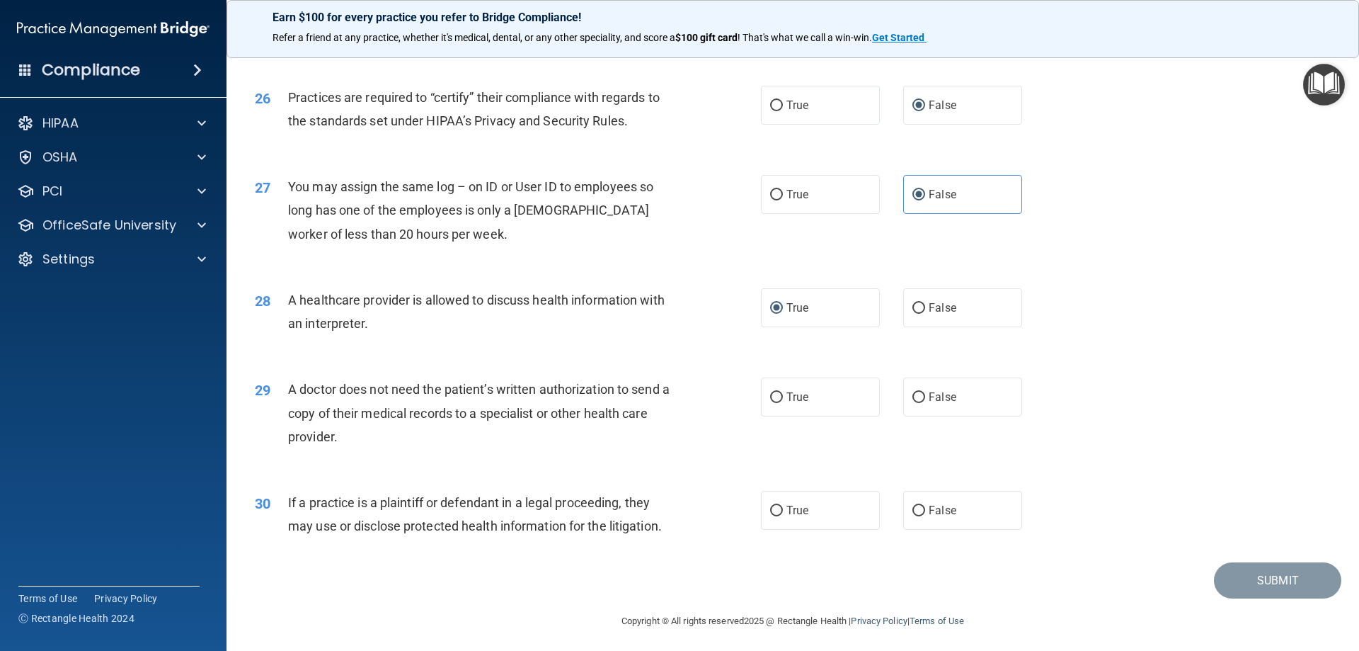
scroll to position [2645, 0]
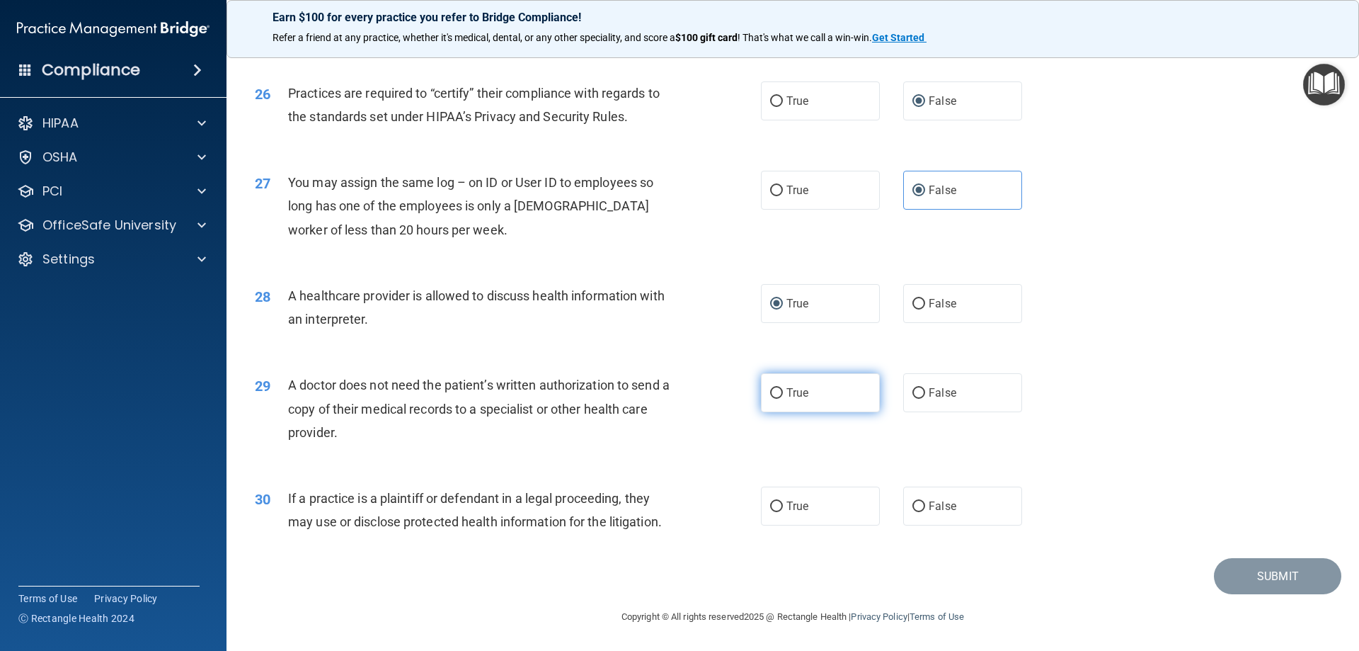
click at [779, 392] on label "True" at bounding box center [820, 392] width 119 height 39
click at [779, 392] on input "True" at bounding box center [776, 393] width 13 height 11
radio input "true"
click at [763, 501] on label "True" at bounding box center [820, 505] width 119 height 39
click at [770, 501] on input "True" at bounding box center [776, 506] width 13 height 11
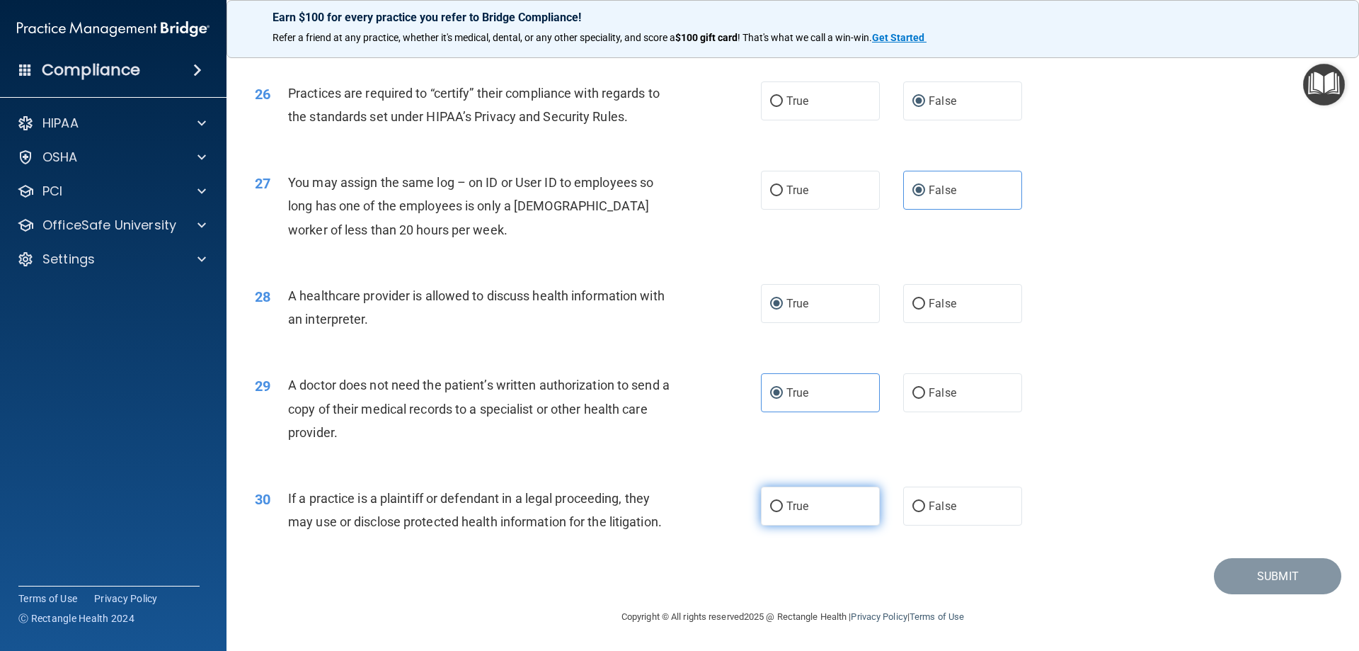
radio input "true"
click at [1272, 569] on button "Submit" at bounding box center [1277, 576] width 127 height 36
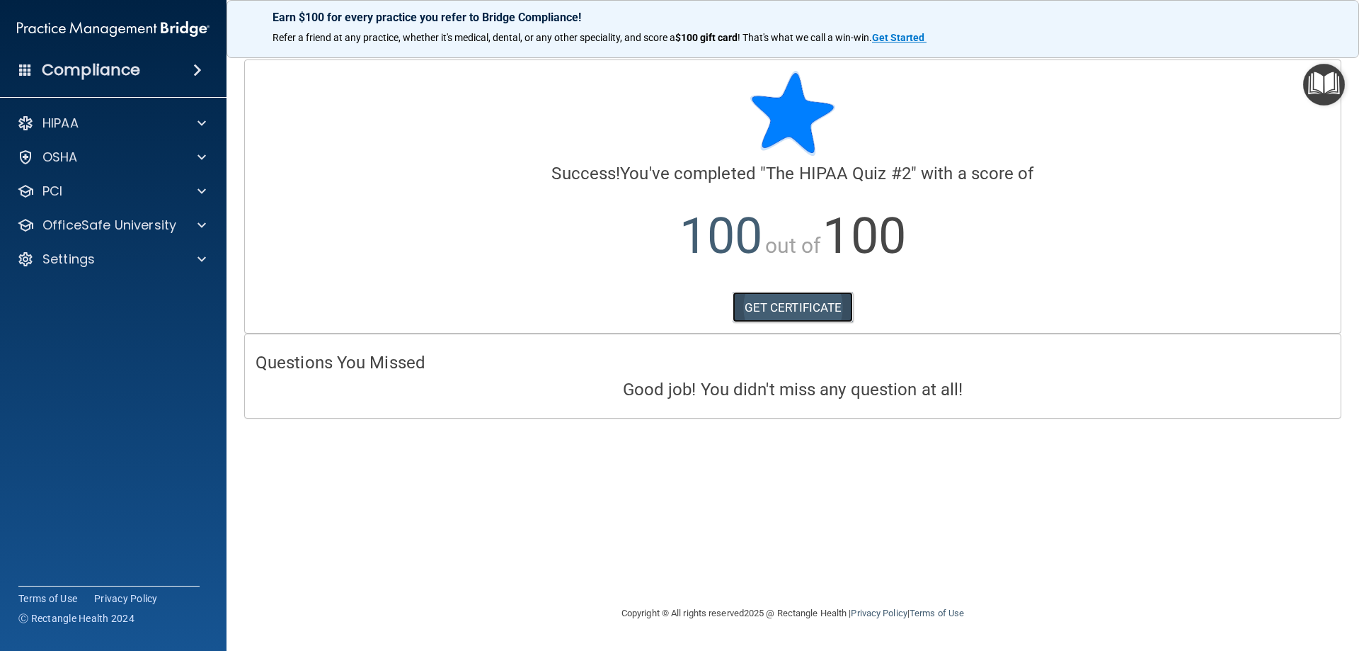
click at [822, 311] on link "GET CERTIFICATE" at bounding box center [793, 307] width 121 height 31
click at [120, 230] on p "OfficeSafe University" at bounding box center [109, 225] width 134 height 17
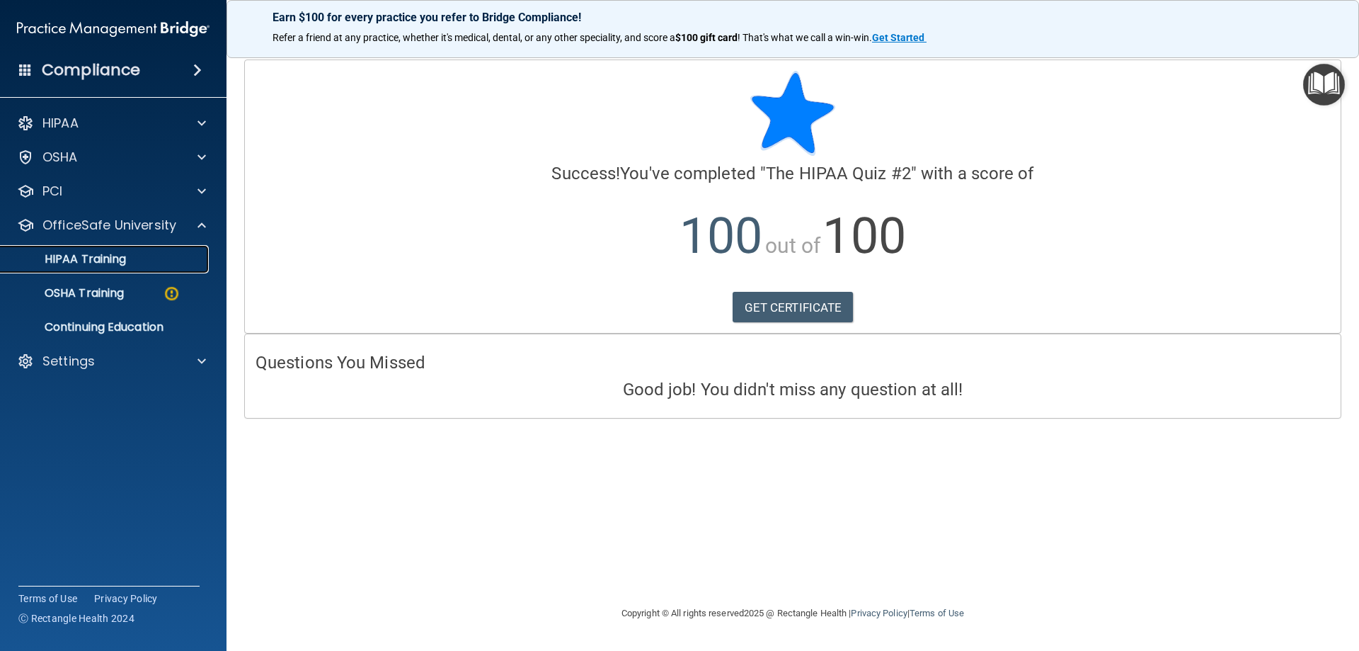
click at [119, 256] on p "HIPAA Training" at bounding box center [67, 259] width 117 height 14
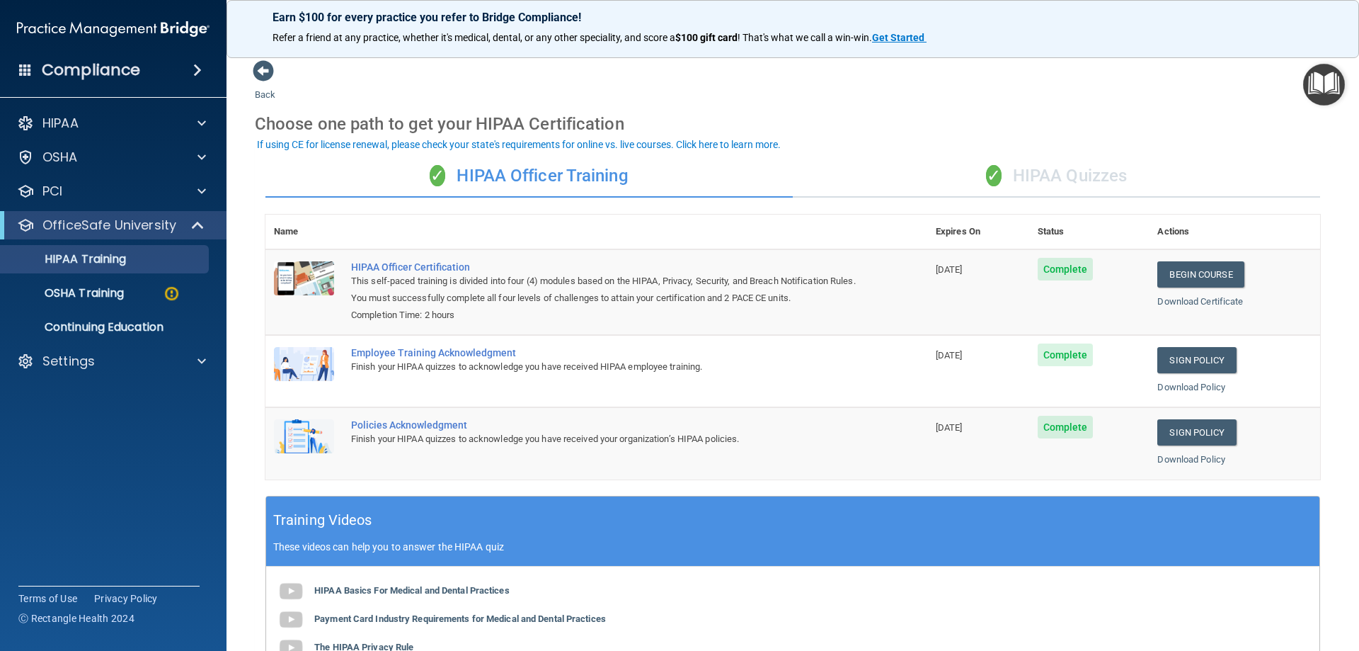
click at [1063, 181] on div "✓ HIPAA Quizzes" at bounding box center [1056, 176] width 527 height 42
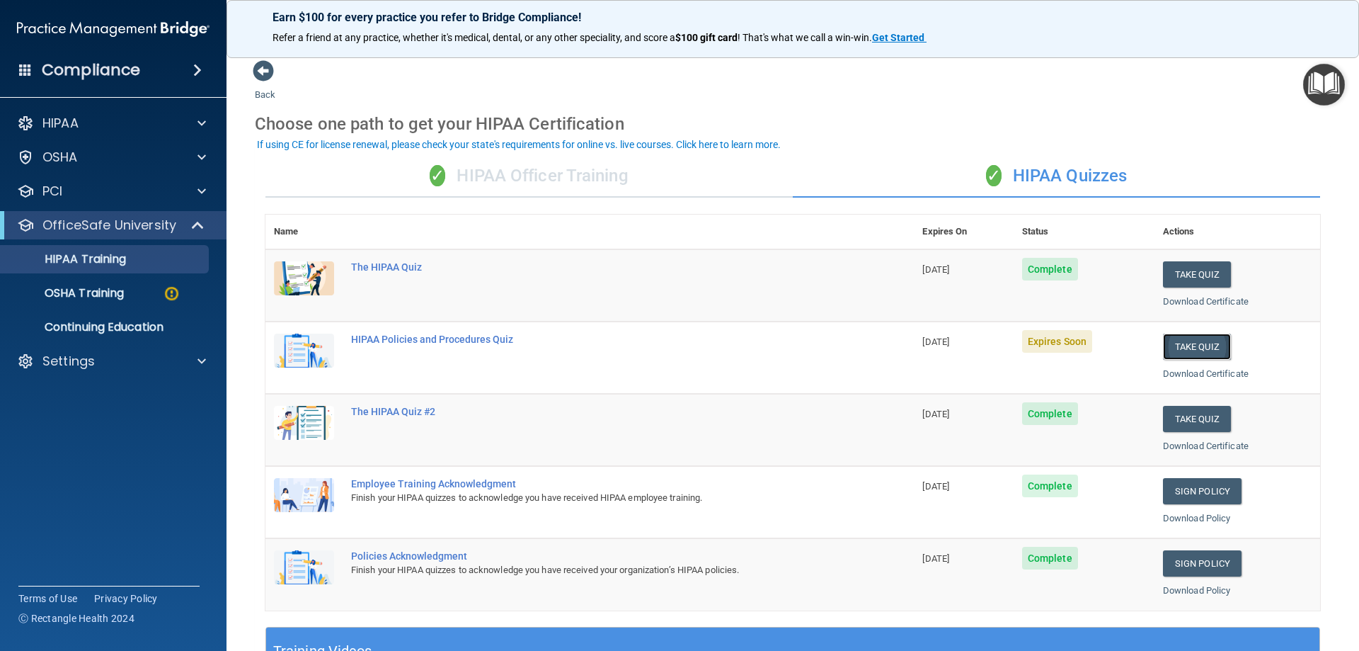
click at [1168, 343] on button "Take Quiz" at bounding box center [1197, 346] width 68 height 26
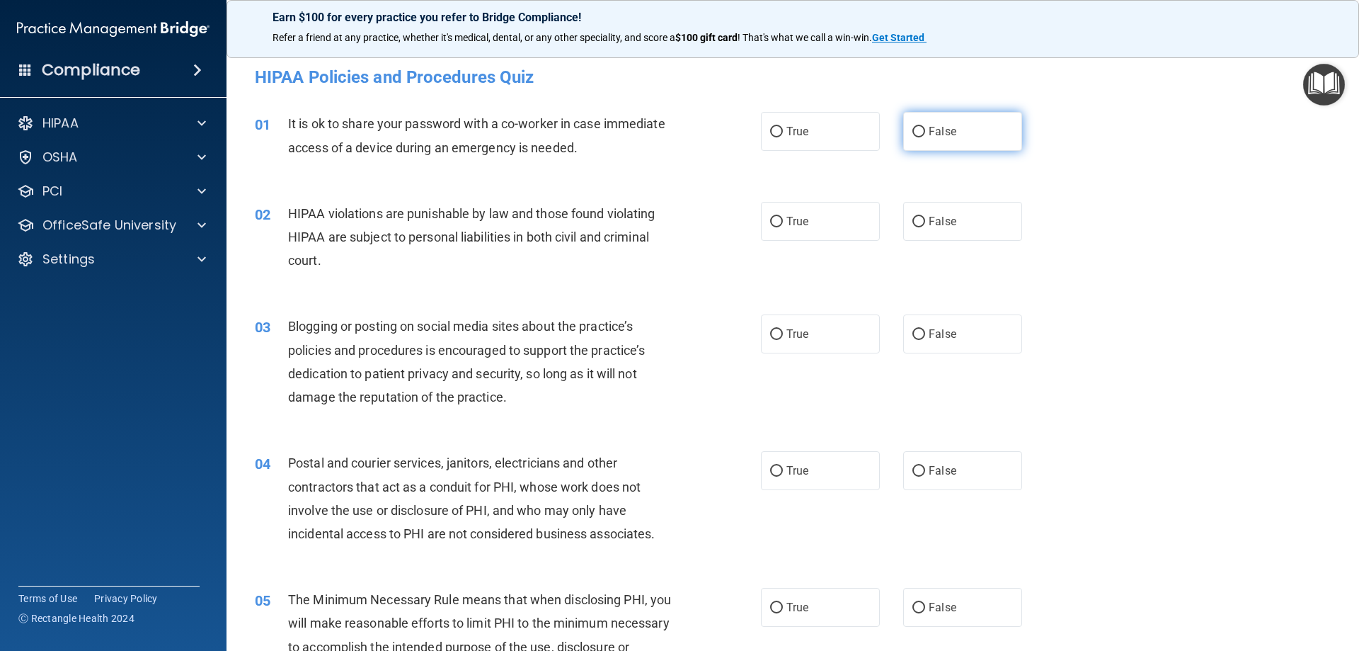
click at [913, 129] on input "False" at bounding box center [919, 132] width 13 height 11
radio input "true"
click at [792, 228] on label "True" at bounding box center [820, 221] width 119 height 39
click at [783, 227] on input "True" at bounding box center [776, 222] width 13 height 11
radio input "true"
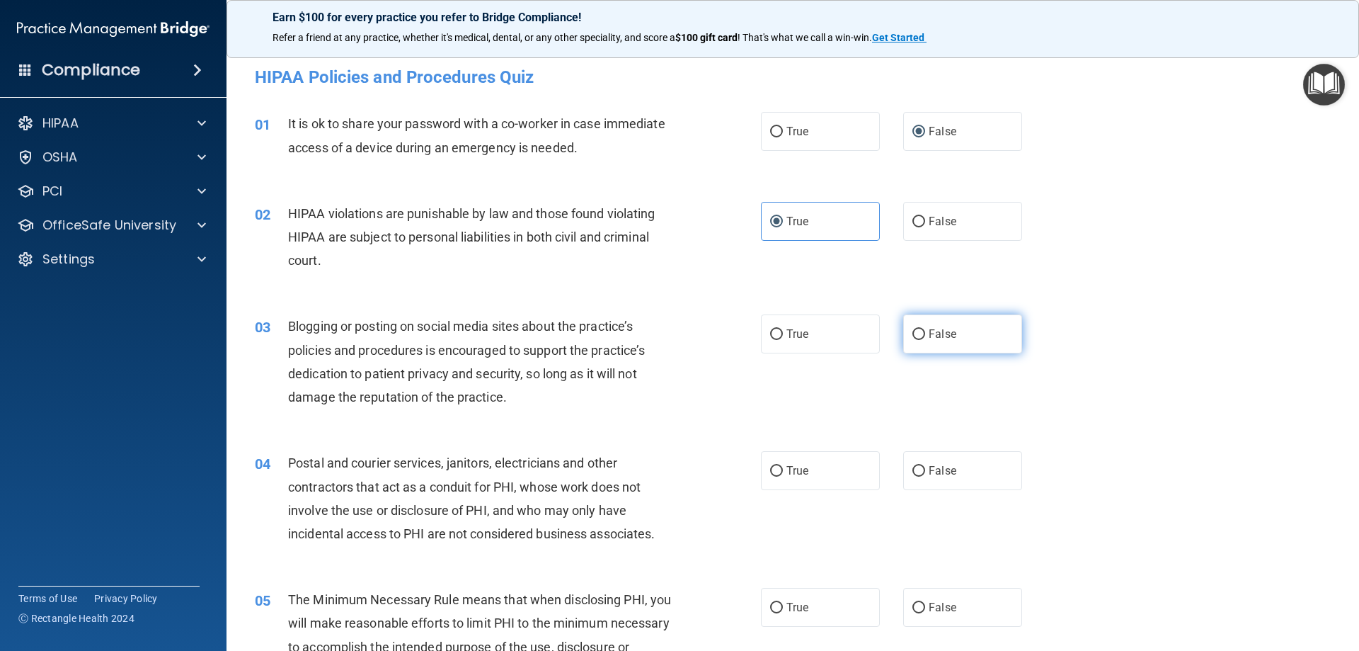
click at [920, 332] on label "False" at bounding box center [962, 333] width 119 height 39
click at [920, 332] on input "False" at bounding box center [919, 334] width 13 height 11
radio input "true"
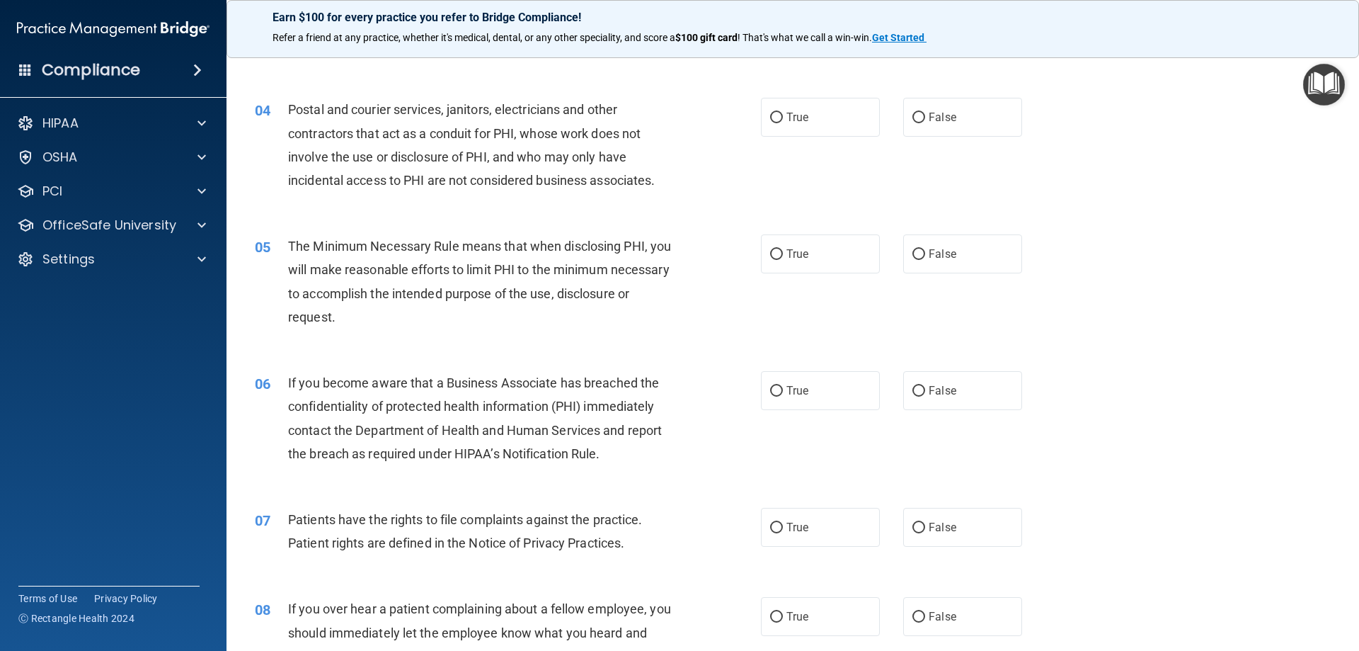
scroll to position [354, 0]
click at [775, 108] on label "True" at bounding box center [820, 116] width 119 height 39
click at [775, 112] on input "True" at bounding box center [776, 117] width 13 height 11
radio input "true"
click at [771, 256] on input "True" at bounding box center [776, 254] width 13 height 11
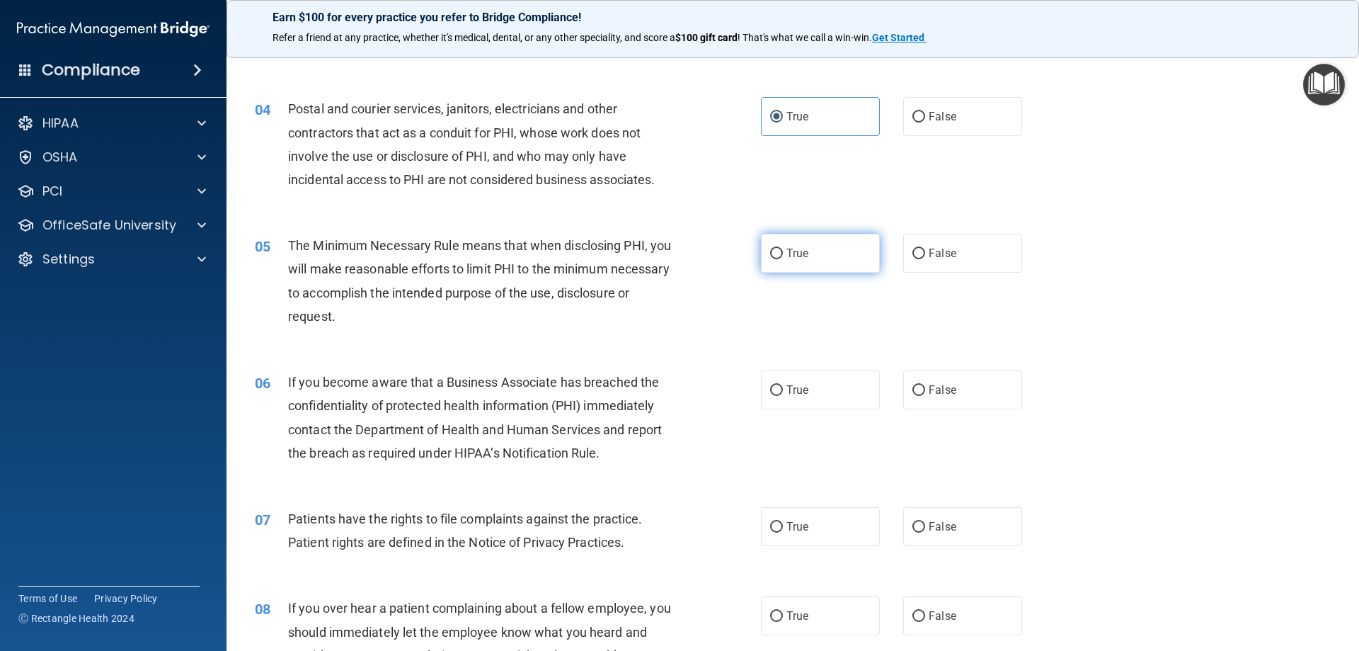
radio input "true"
click at [929, 395] on span "False" at bounding box center [943, 389] width 28 height 13
click at [925, 395] on input "False" at bounding box center [919, 390] width 13 height 11
radio input "true"
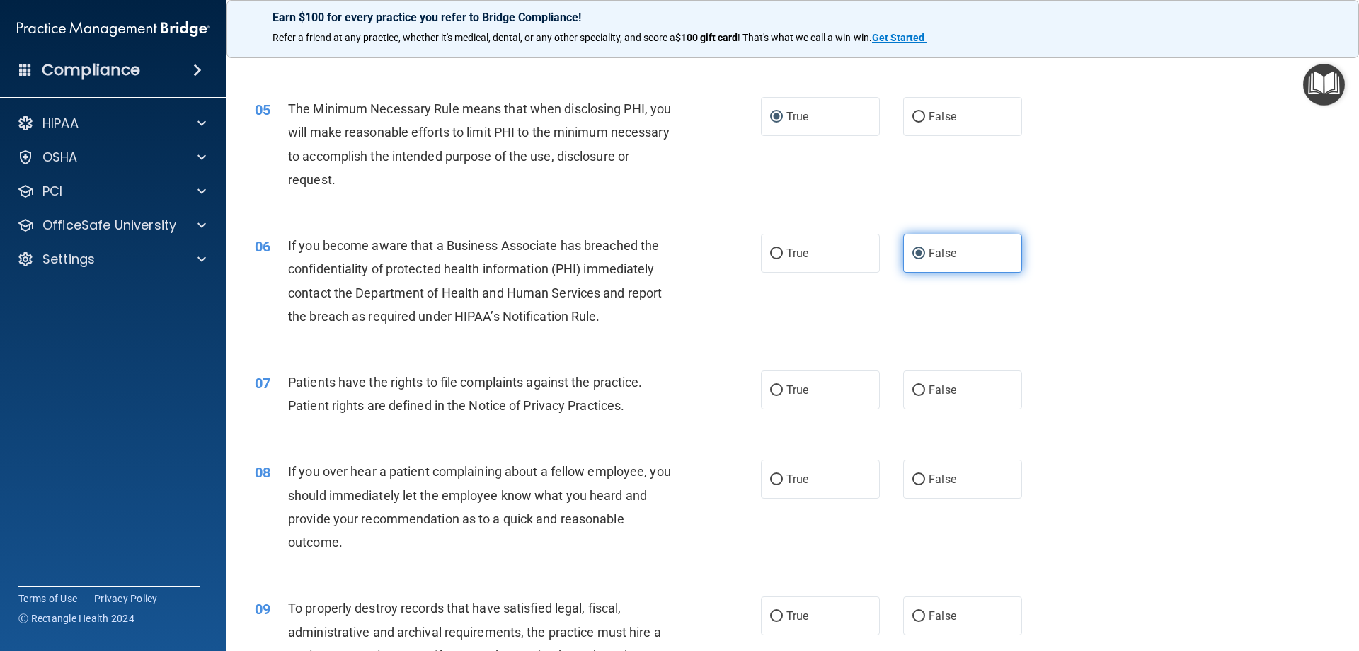
scroll to position [496, 0]
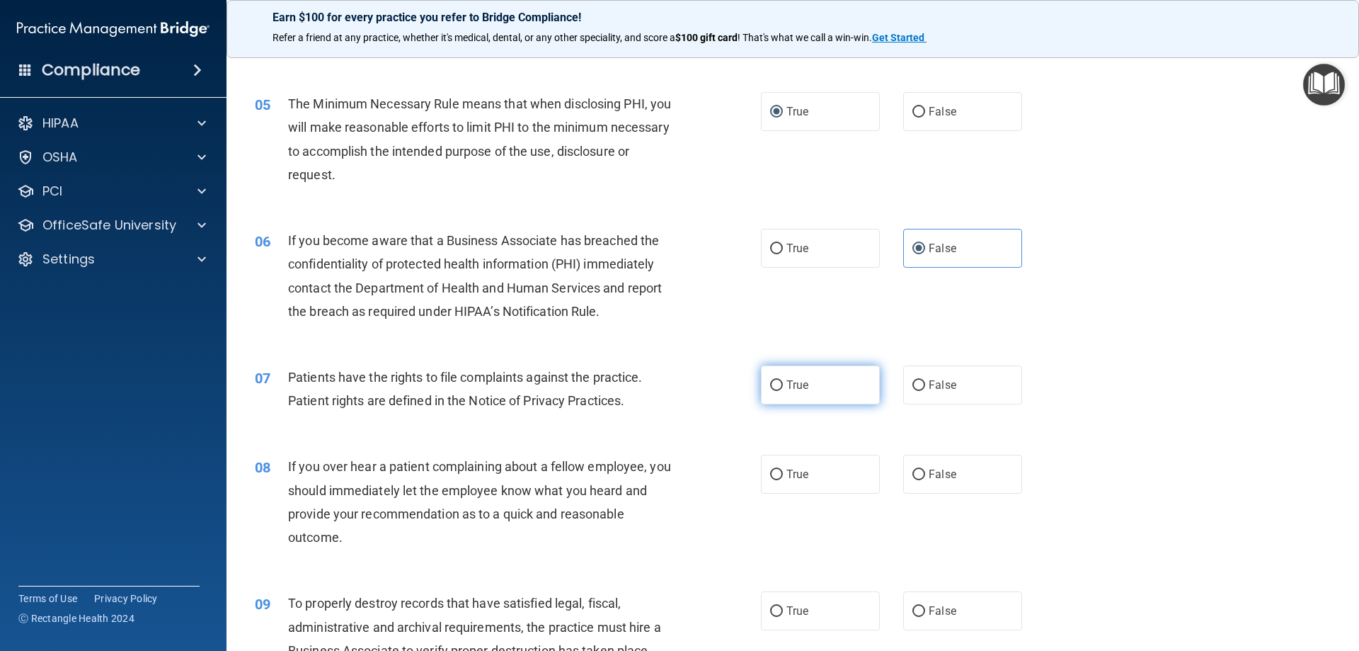
click at [777, 382] on input "True" at bounding box center [776, 385] width 13 height 11
radio input "true"
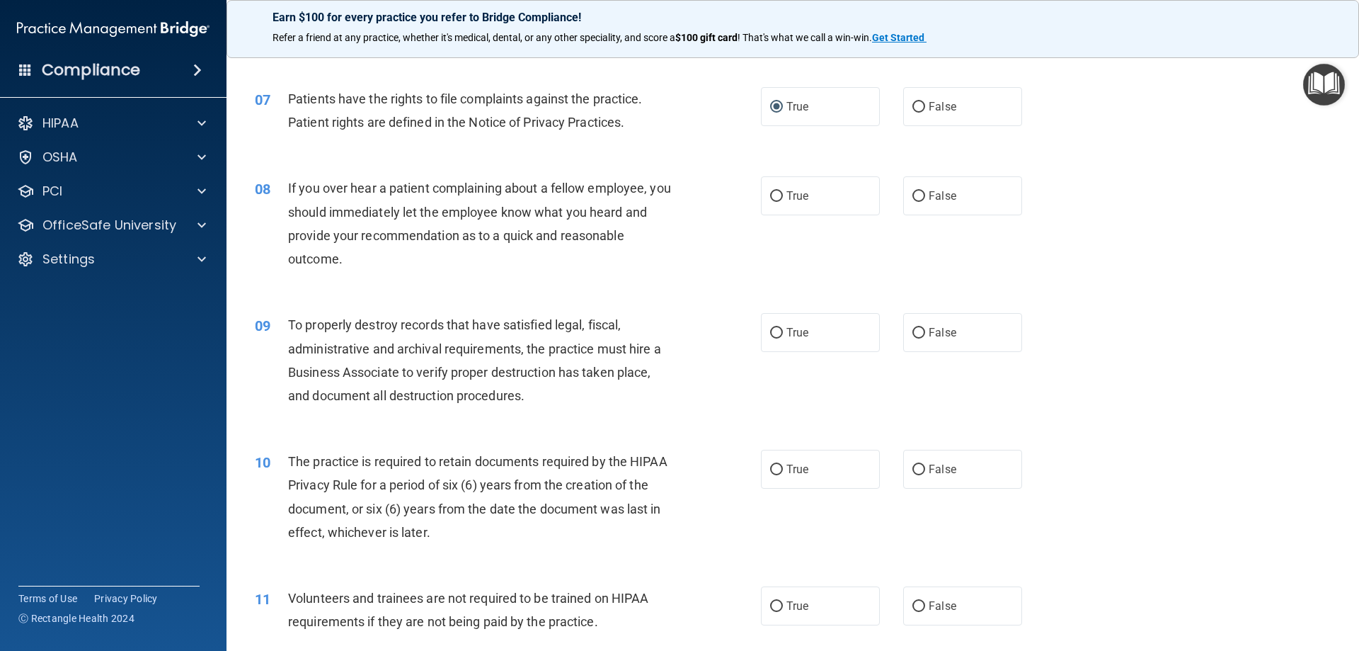
scroll to position [779, 0]
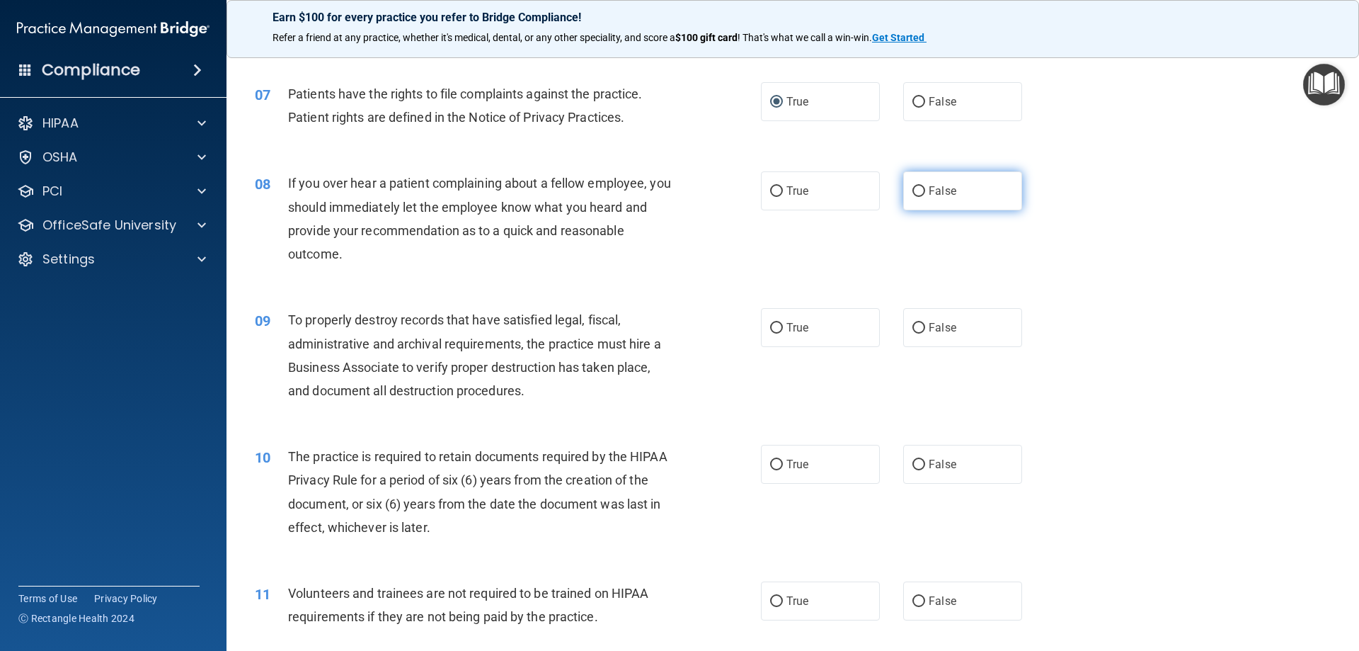
click at [919, 194] on label "False" at bounding box center [962, 190] width 119 height 39
click at [919, 194] on input "False" at bounding box center [919, 191] width 13 height 11
radio input "true"
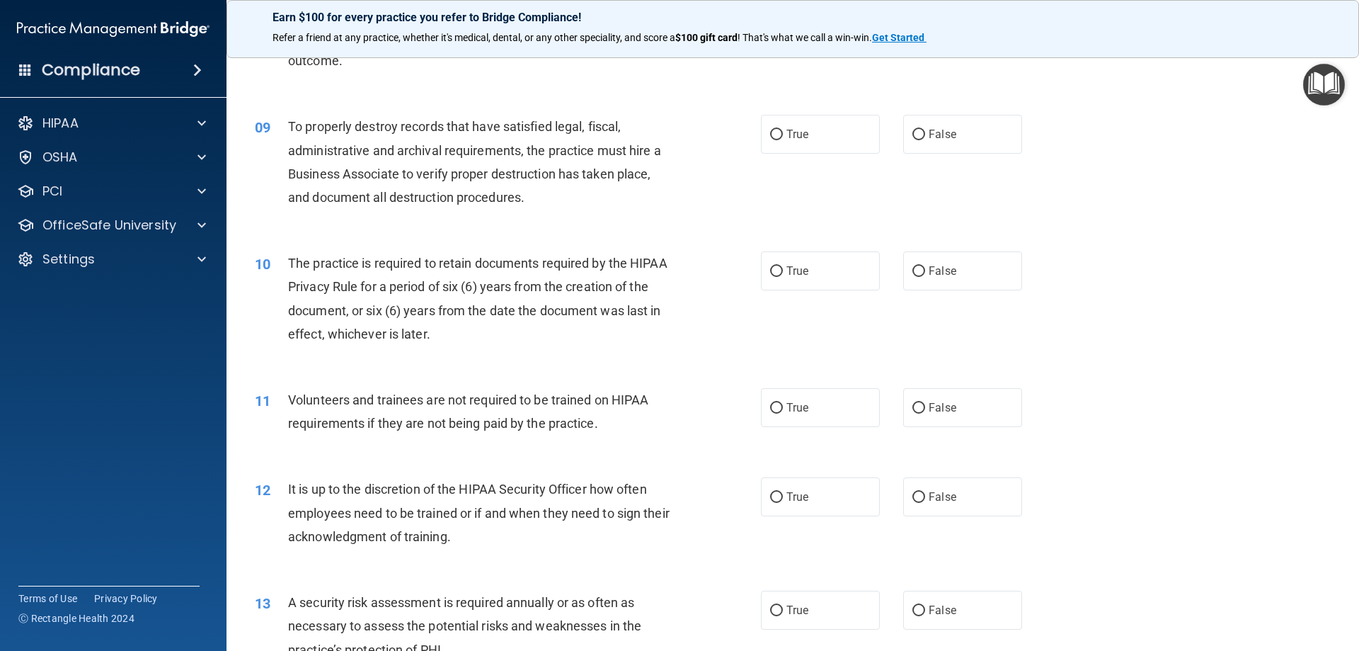
scroll to position [991, 0]
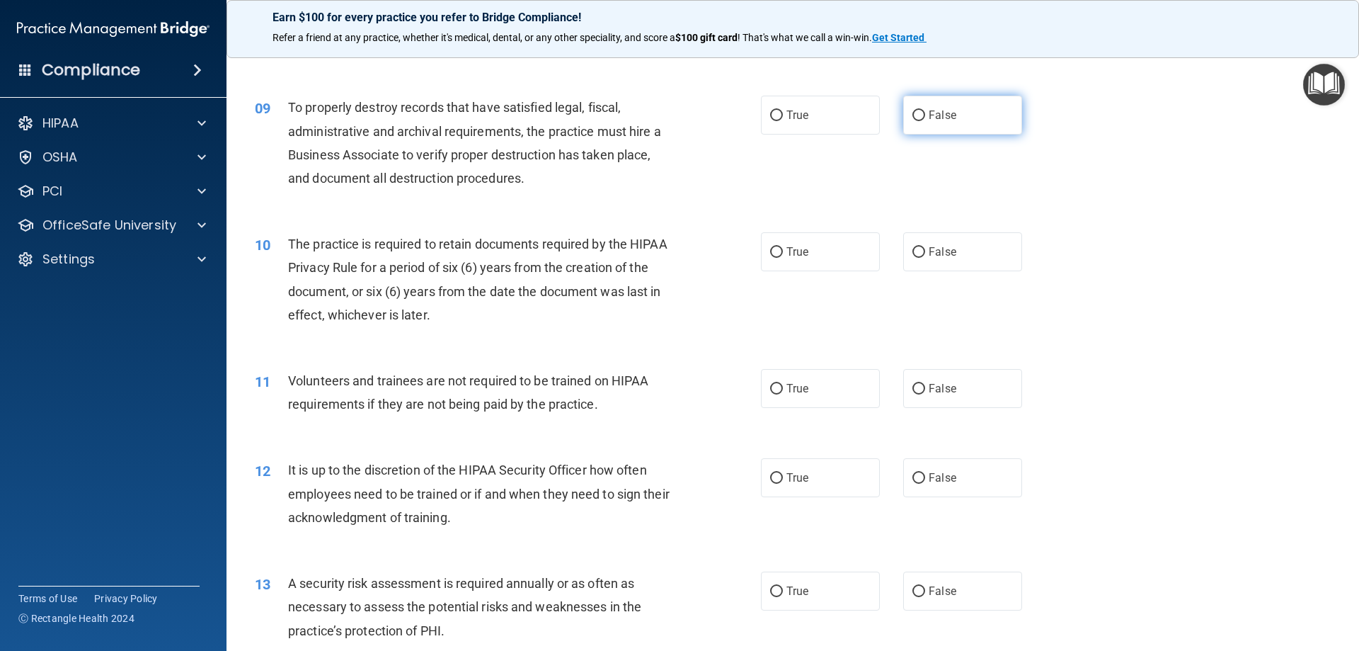
click at [916, 113] on input "False" at bounding box center [919, 115] width 13 height 11
radio input "true"
click at [775, 253] on input "True" at bounding box center [776, 252] width 13 height 11
radio input "true"
click at [913, 391] on input "False" at bounding box center [919, 389] width 13 height 11
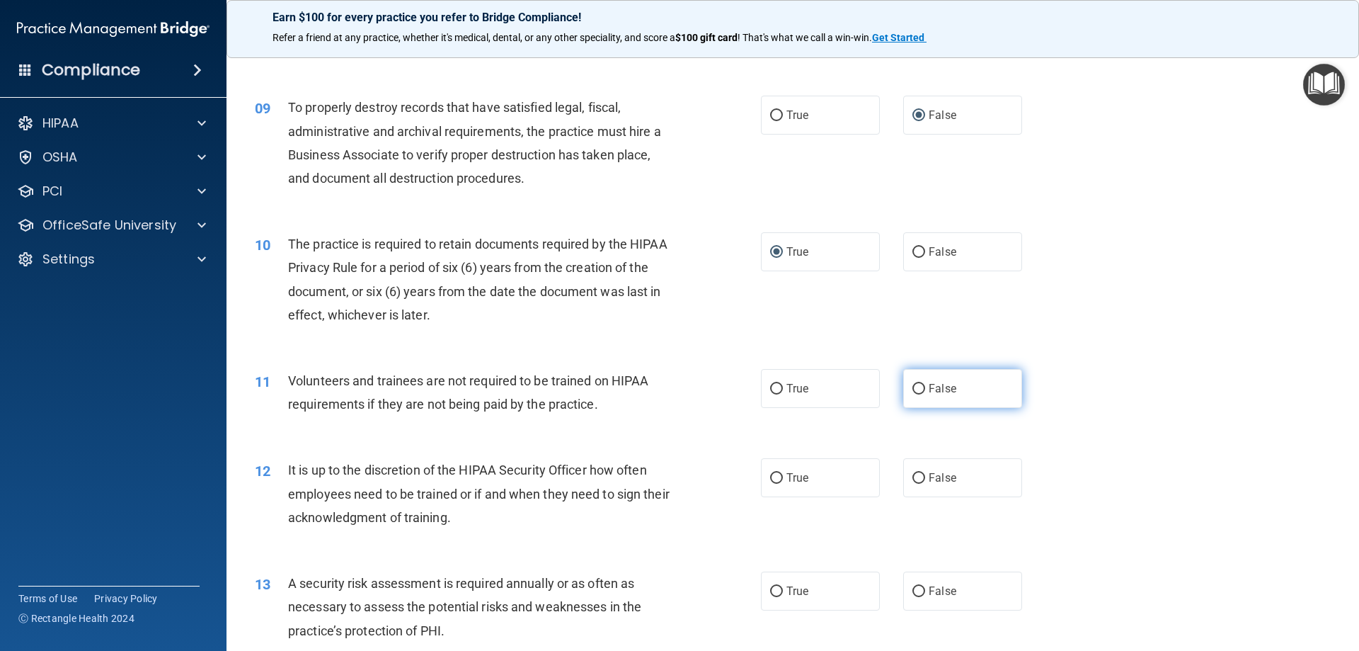
radio input "true"
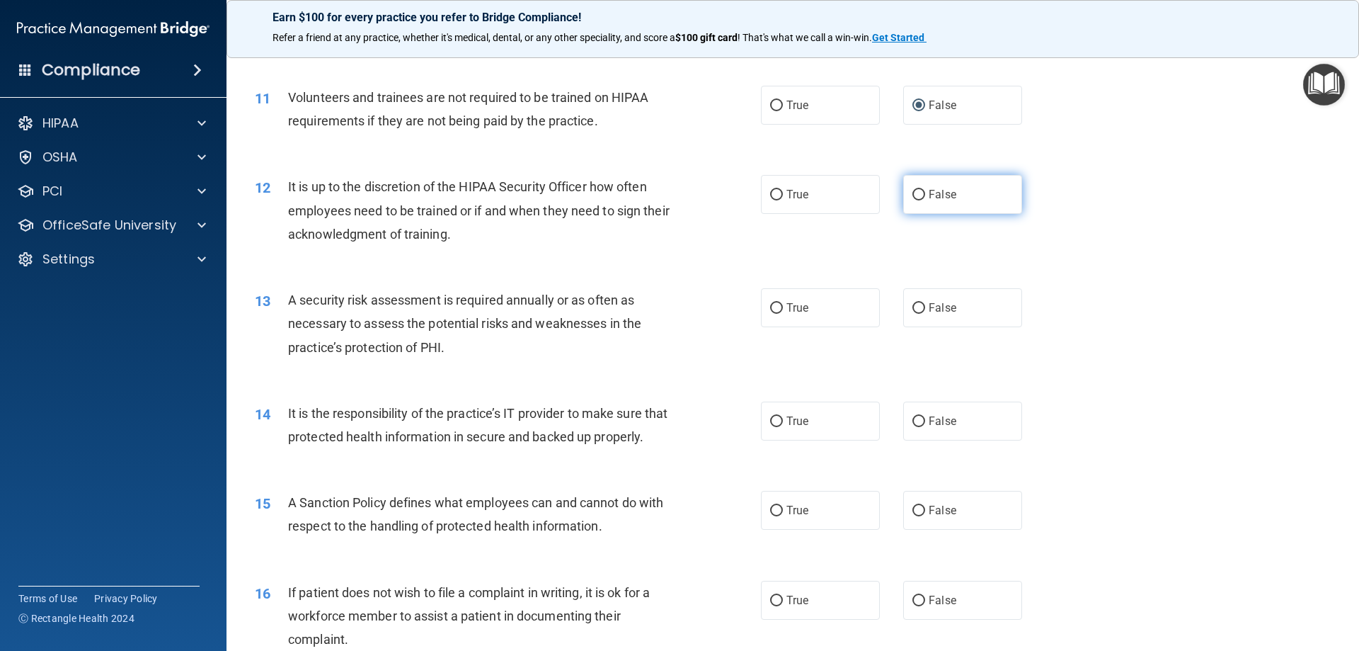
click at [913, 193] on input "False" at bounding box center [919, 195] width 13 height 11
radio input "true"
click at [770, 313] on input "True" at bounding box center [776, 308] width 13 height 11
radio input "true"
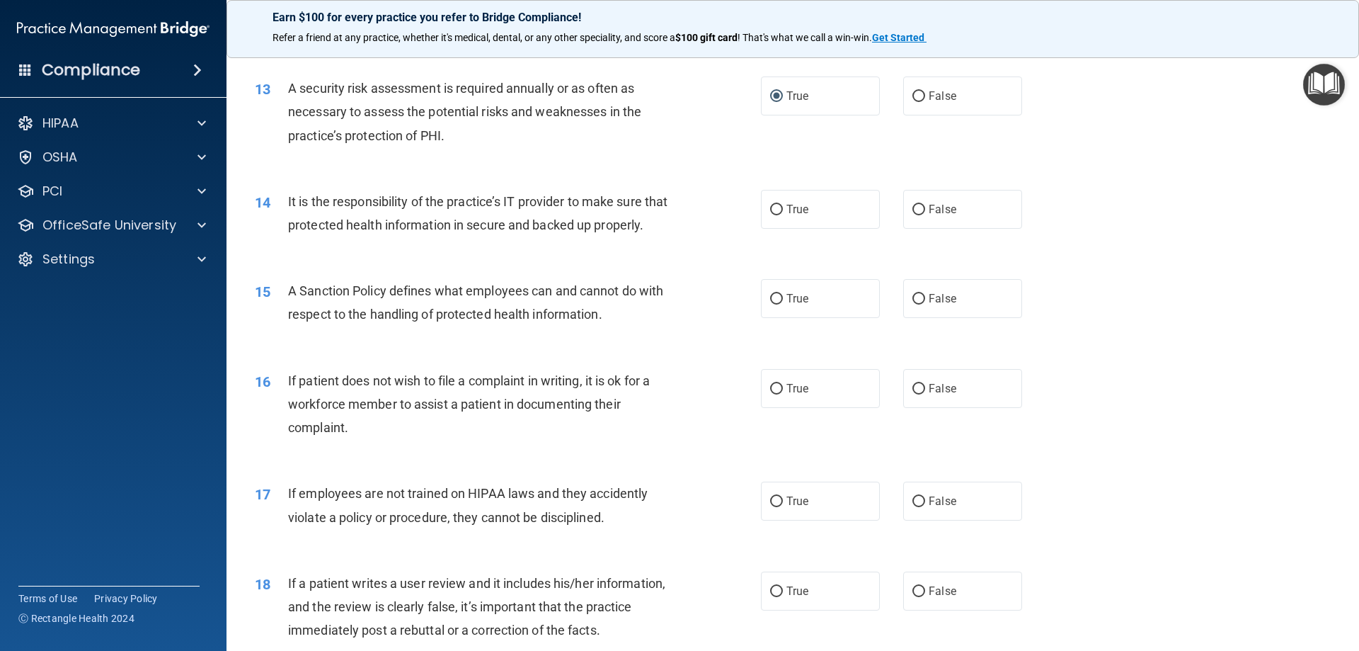
scroll to position [1487, 0]
click at [913, 207] on input "False" at bounding box center [919, 209] width 13 height 11
radio input "true"
click at [913, 304] on input "False" at bounding box center [919, 298] width 13 height 11
radio input "true"
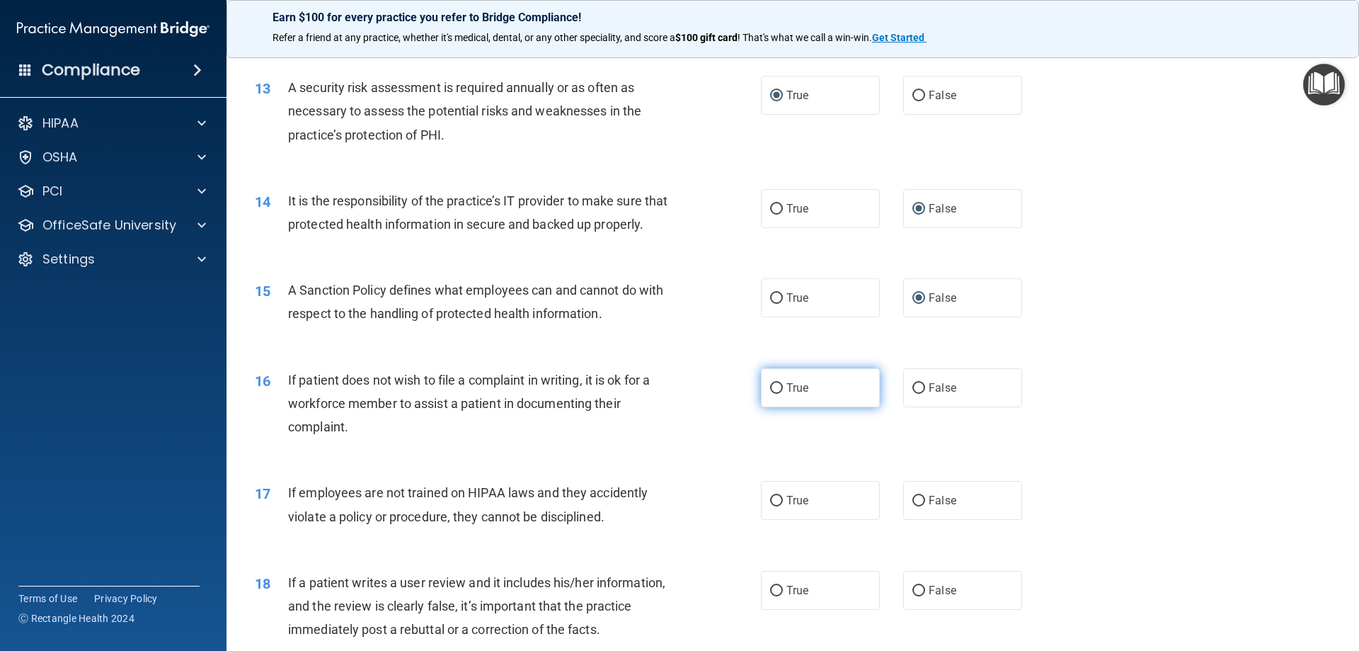
click at [775, 394] on input "True" at bounding box center [776, 388] width 13 height 11
radio input "true"
click at [922, 519] on label "False" at bounding box center [962, 500] width 119 height 39
click at [922, 506] on input "False" at bounding box center [919, 501] width 13 height 11
radio input "true"
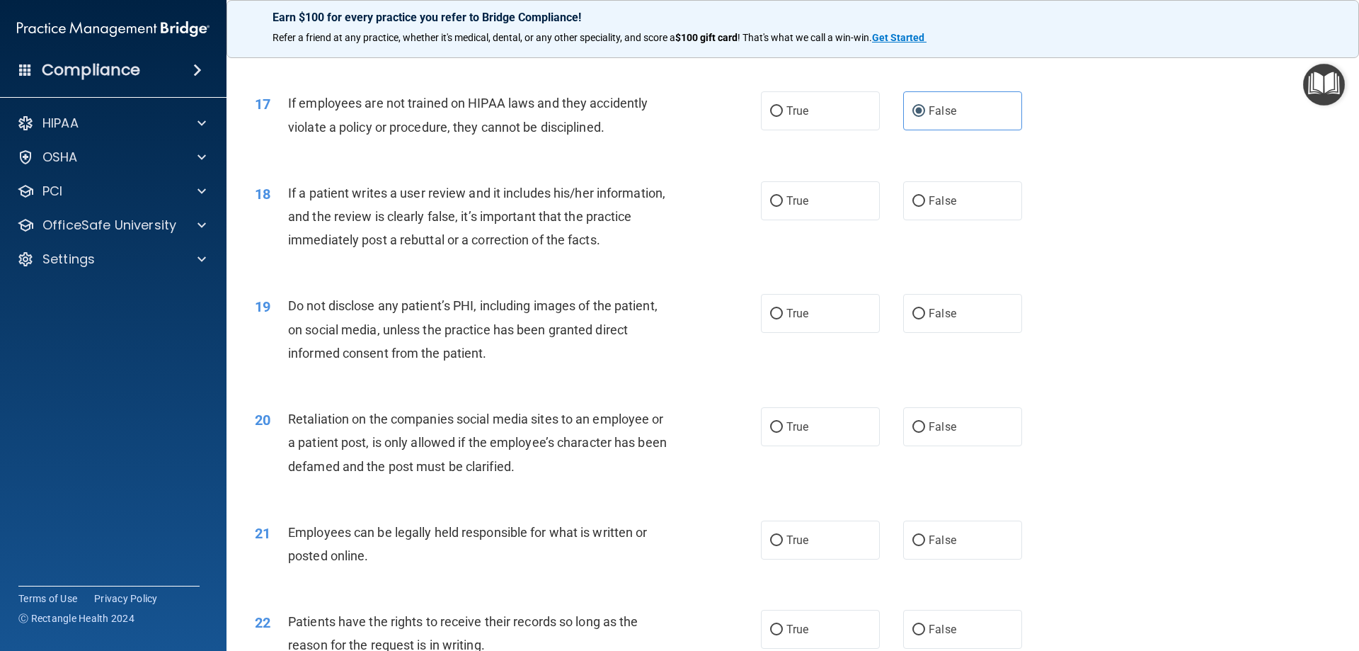
scroll to position [1912, 0]
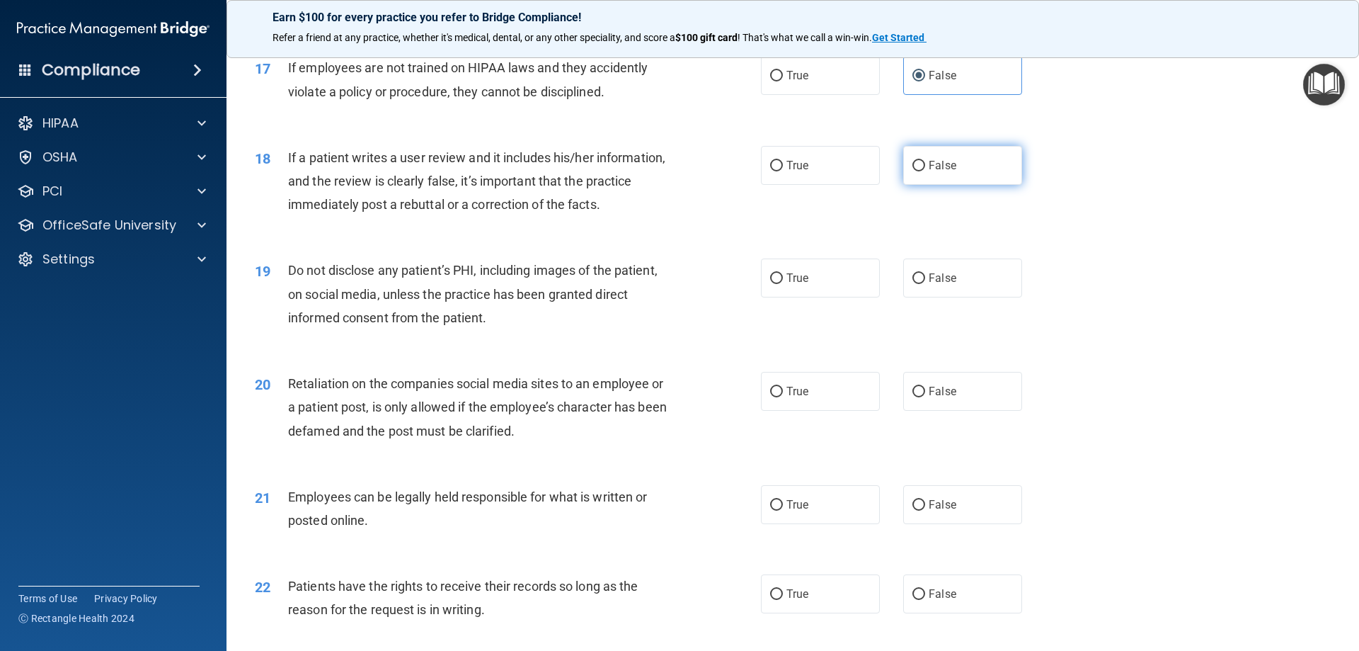
click at [920, 185] on label "False" at bounding box center [962, 165] width 119 height 39
click at [920, 171] on input "False" at bounding box center [919, 166] width 13 height 11
radio input "true"
click at [796, 297] on label "True" at bounding box center [820, 277] width 119 height 39
click at [783, 284] on input "True" at bounding box center [776, 278] width 13 height 11
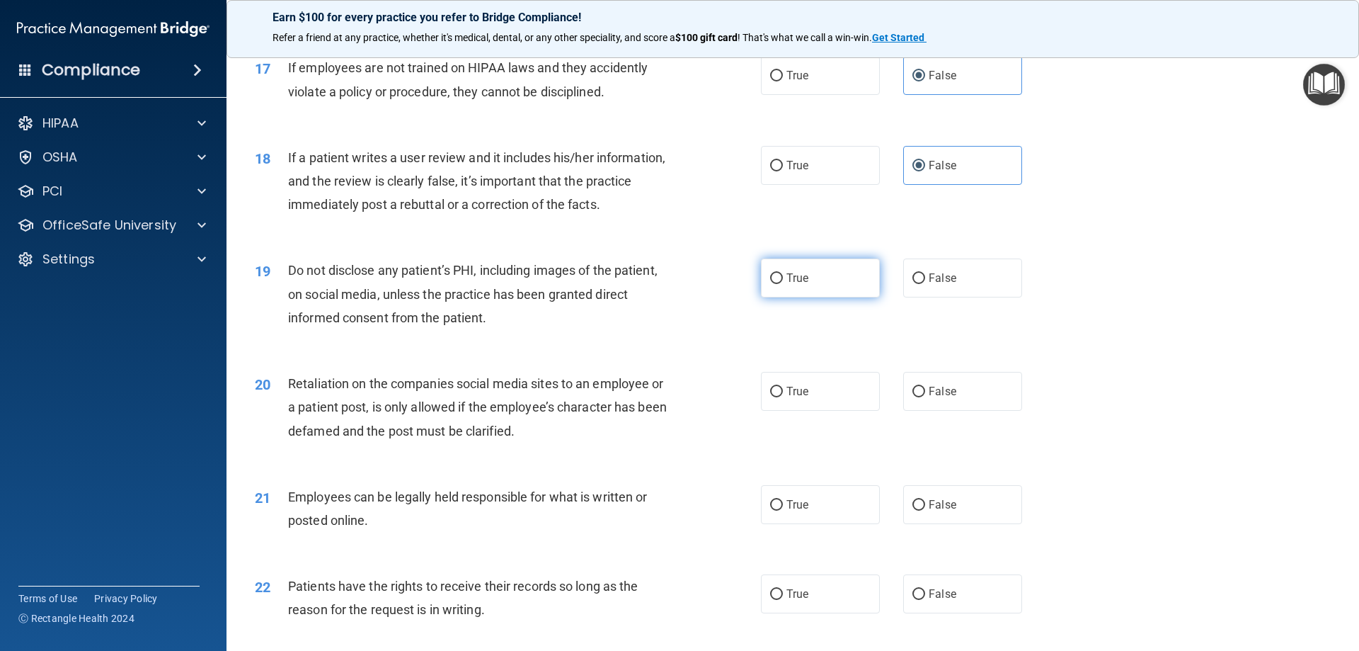
radio input "true"
click at [918, 397] on input "False" at bounding box center [919, 392] width 13 height 11
radio input "true"
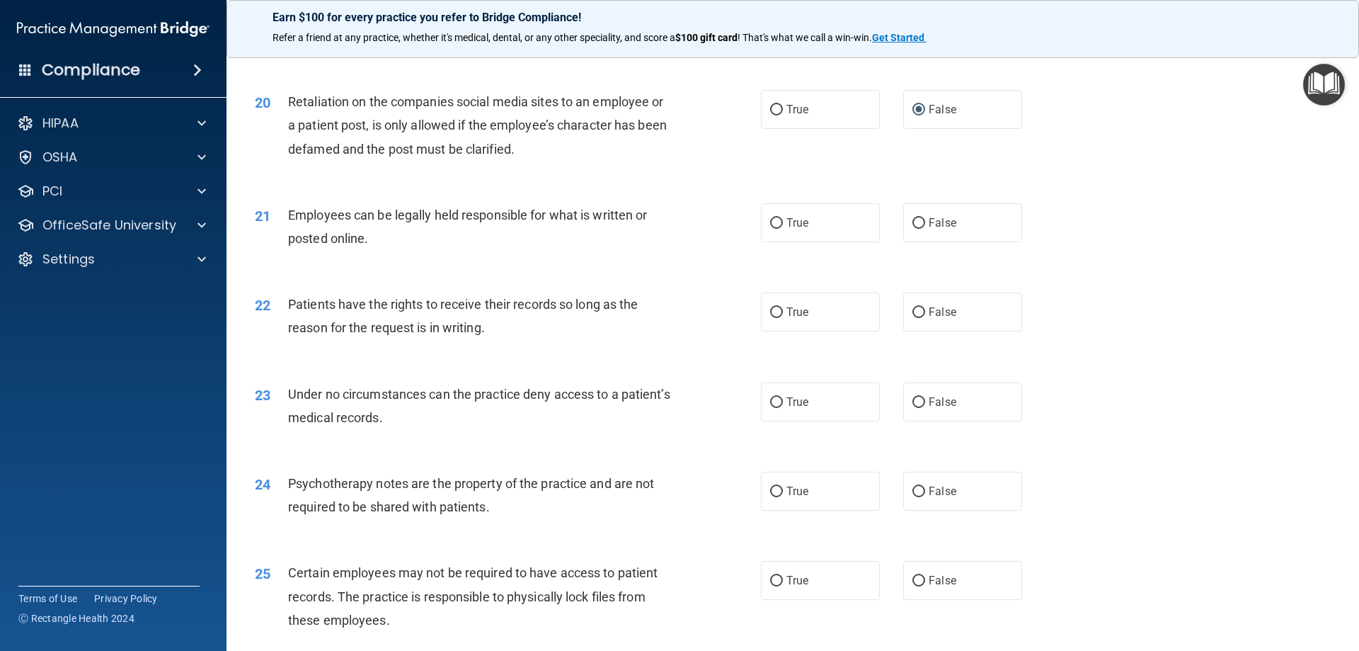
scroll to position [2195, 0]
click at [770, 227] on input "True" at bounding box center [776, 222] width 13 height 11
radio input "true"
click at [917, 327] on label "False" at bounding box center [962, 310] width 119 height 39
click at [917, 316] on input "False" at bounding box center [919, 311] width 13 height 11
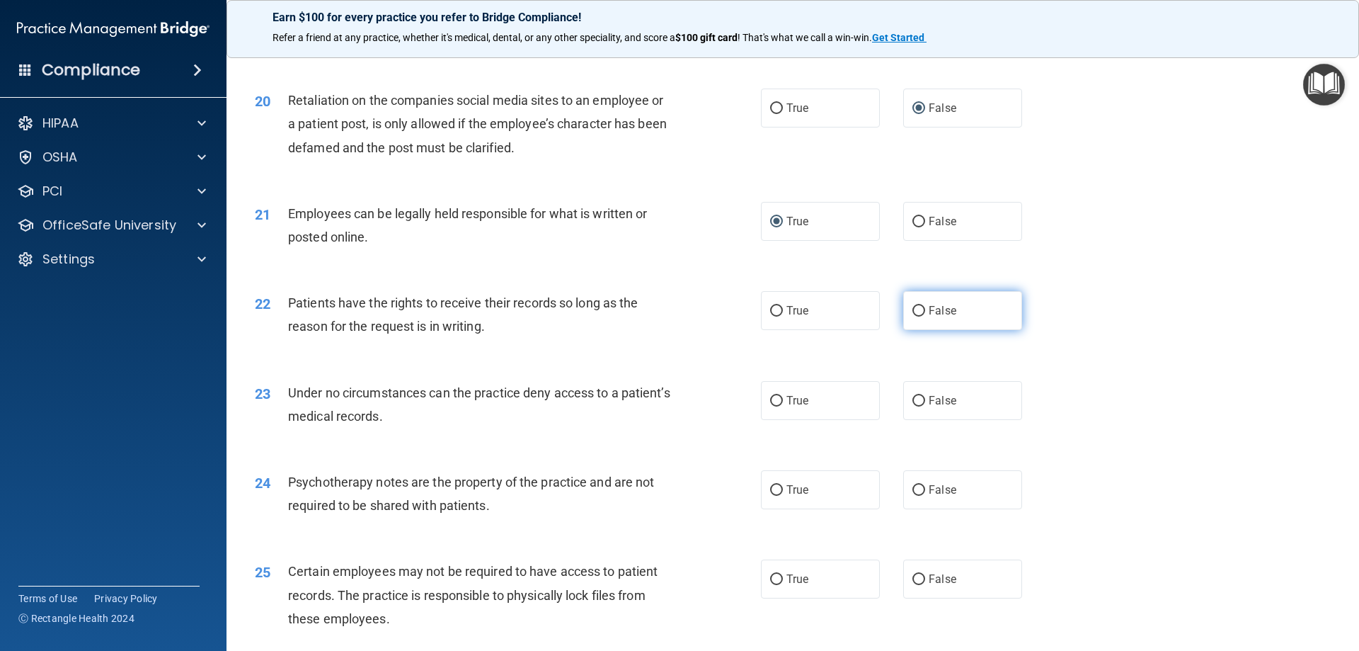
radio input "true"
click at [915, 406] on input "False" at bounding box center [919, 401] width 13 height 11
radio input "true"
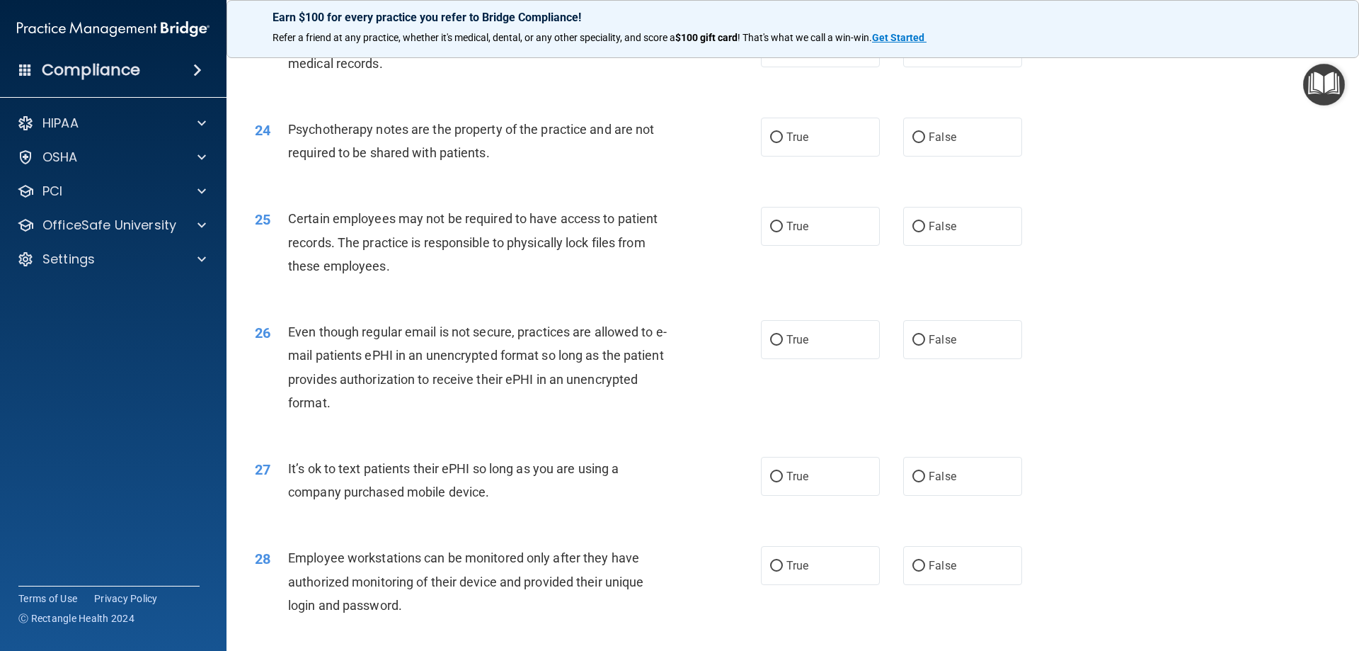
scroll to position [2549, 0]
click at [769, 155] on label "True" at bounding box center [820, 135] width 119 height 39
click at [770, 142] on input "True" at bounding box center [776, 136] width 13 height 11
radio input "true"
click at [775, 231] on input "True" at bounding box center [776, 225] width 13 height 11
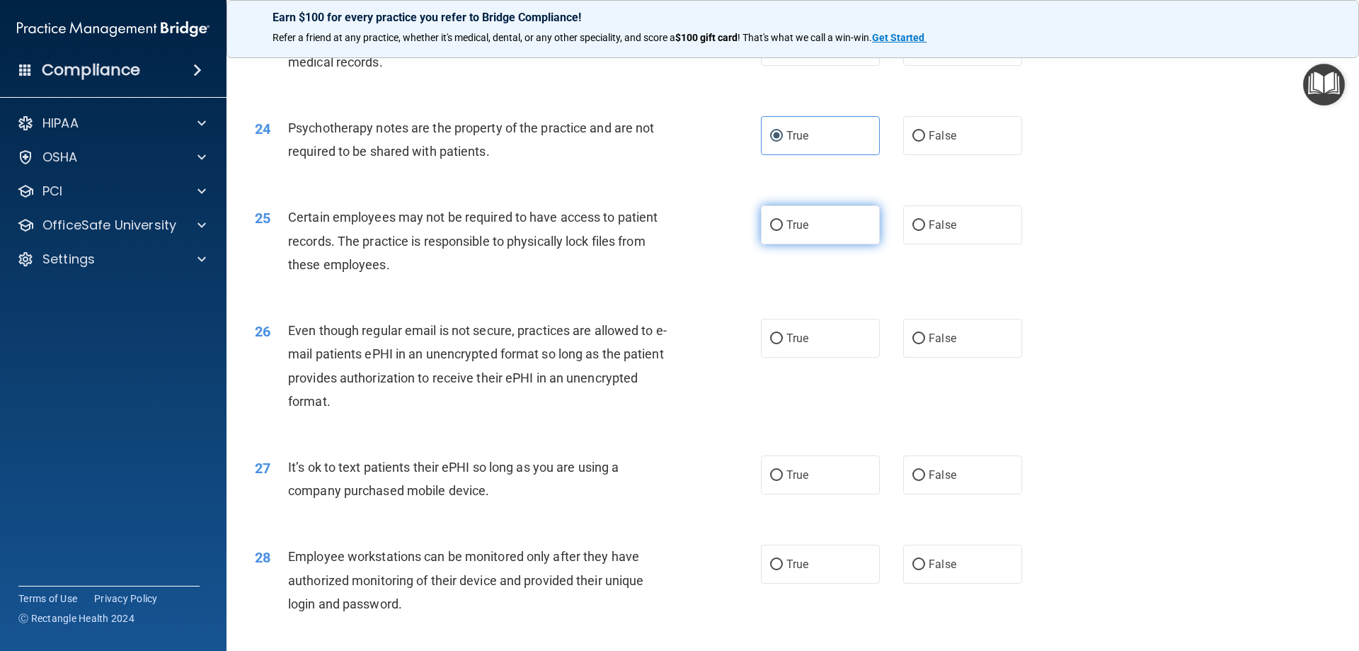
radio input "true"
click at [770, 344] on input "True" at bounding box center [776, 338] width 13 height 11
radio input "true"
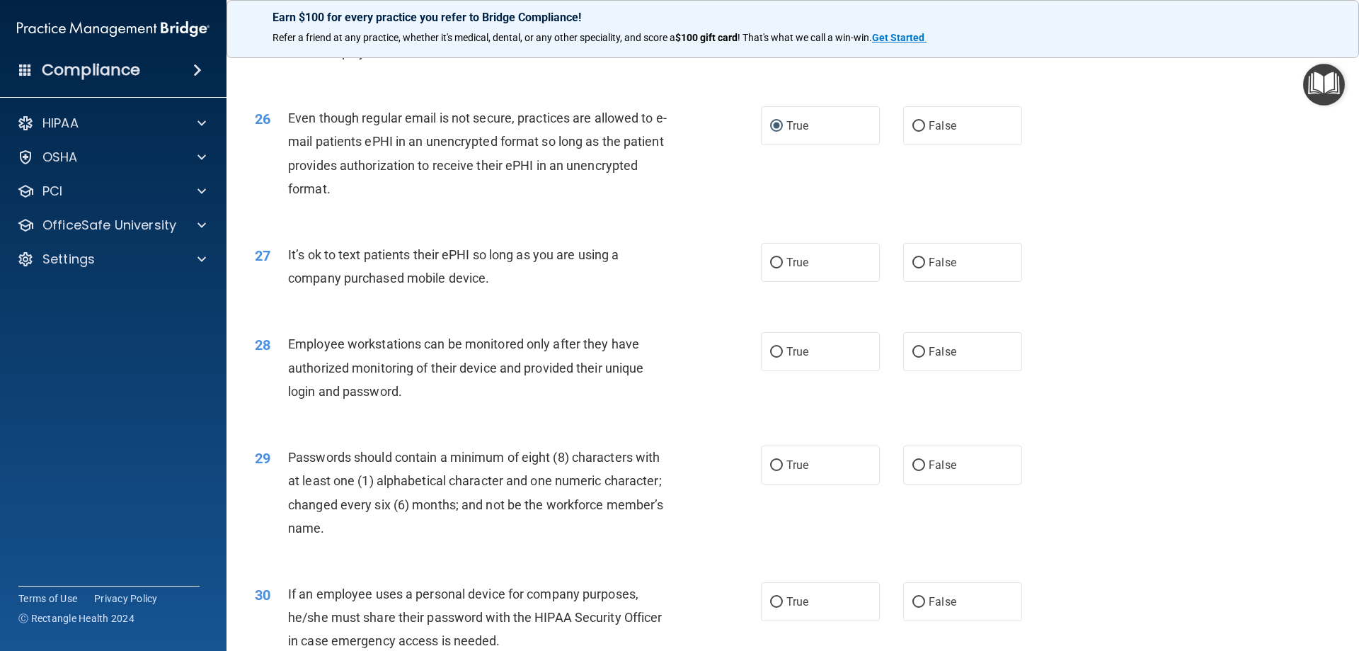
scroll to position [2832, 0]
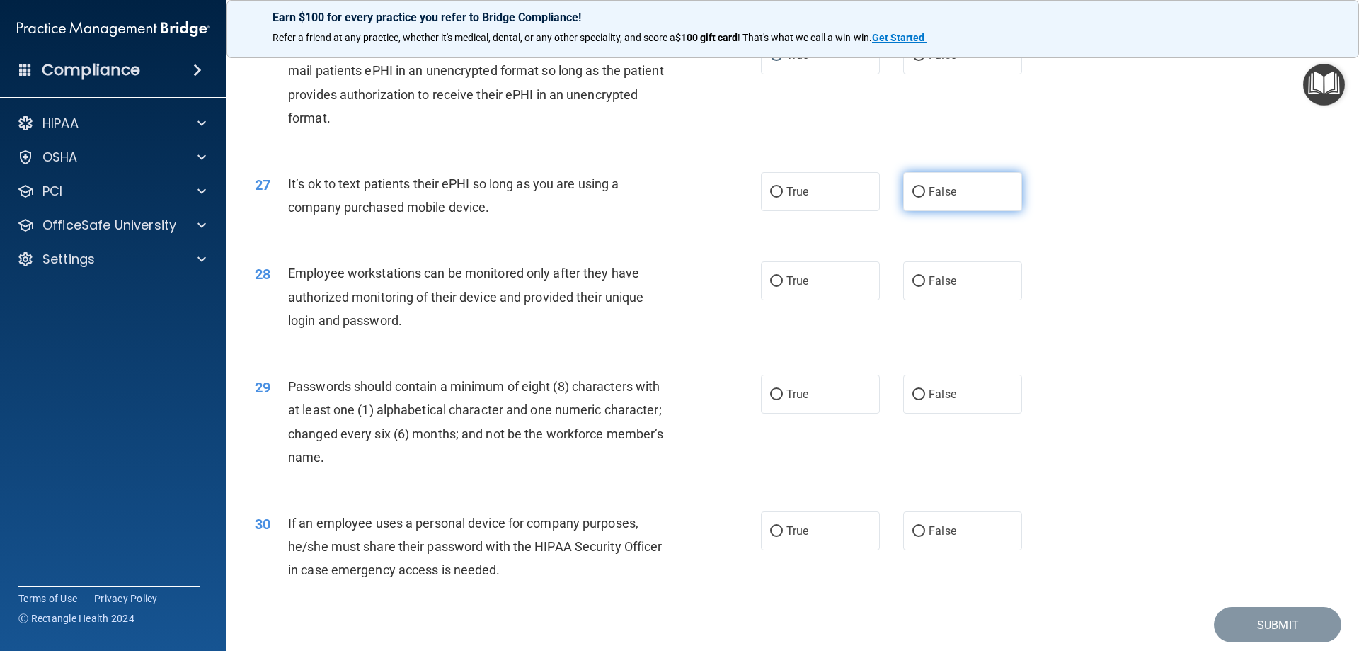
click at [913, 198] on input "False" at bounding box center [919, 192] width 13 height 11
radio input "true"
click at [913, 287] on input "False" at bounding box center [919, 281] width 13 height 11
radio input "true"
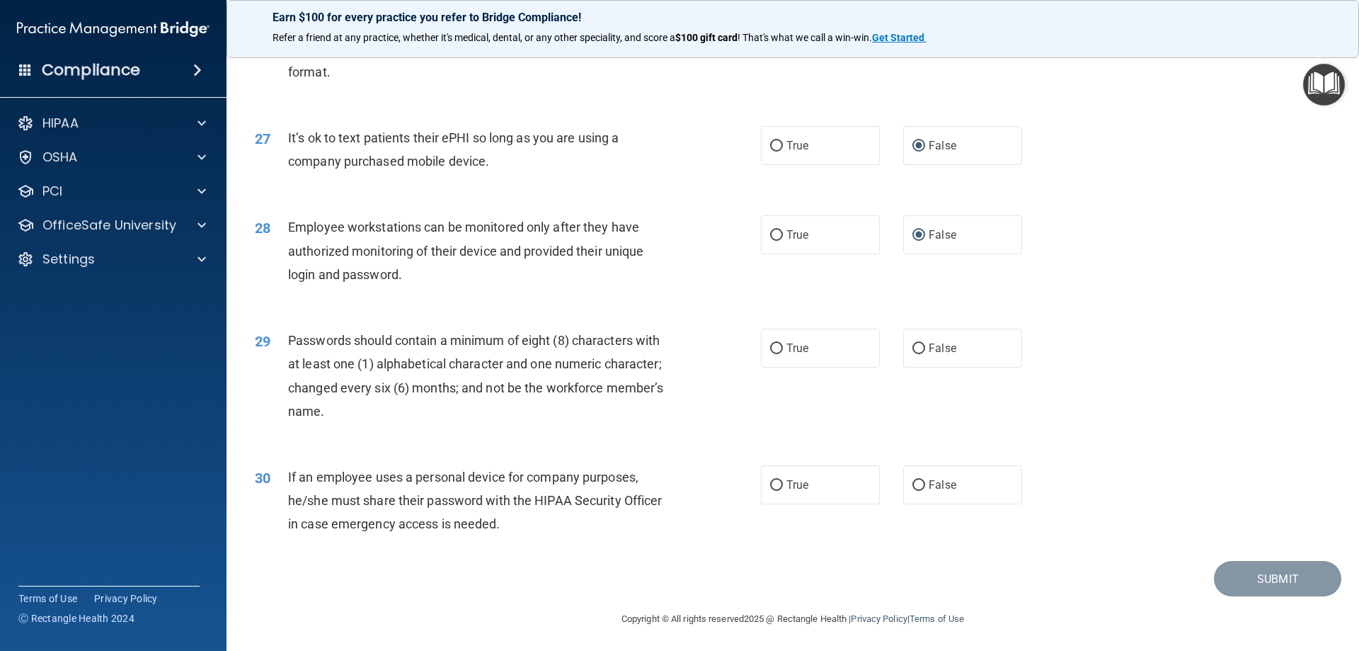
scroll to position [2904, 0]
click at [772, 486] on input "True" at bounding box center [776, 483] width 13 height 11
radio input "true"
click at [770, 341] on input "True" at bounding box center [776, 346] width 13 height 11
radio input "true"
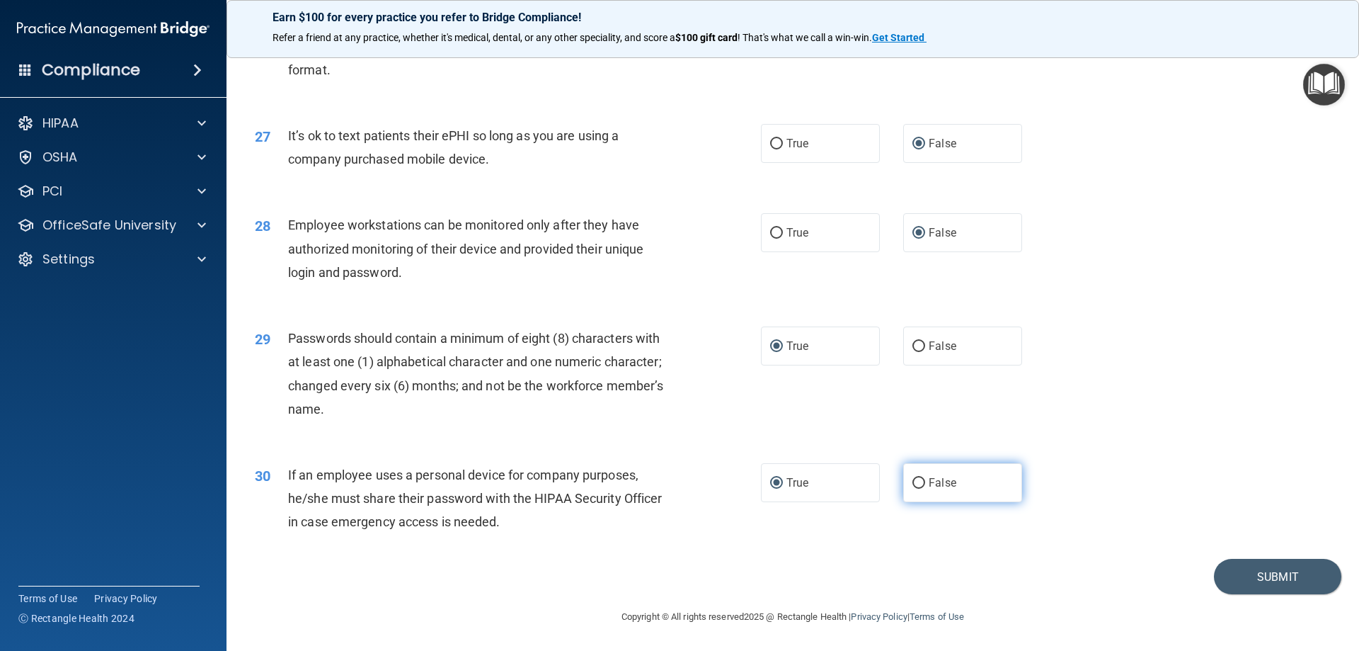
click at [915, 480] on input "False" at bounding box center [919, 483] width 13 height 11
radio input "true"
radio input "false"
click at [1279, 574] on button "Submit" at bounding box center [1277, 577] width 127 height 36
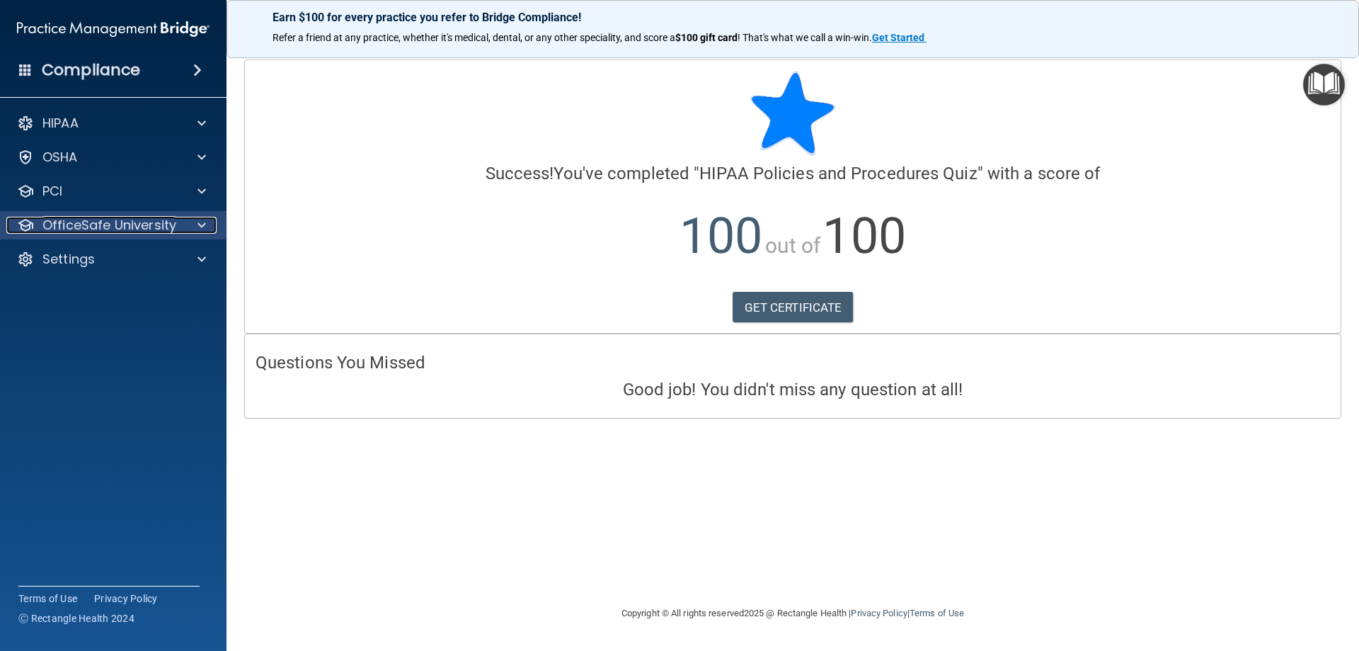
click at [137, 219] on p "OfficeSafe University" at bounding box center [109, 225] width 134 height 17
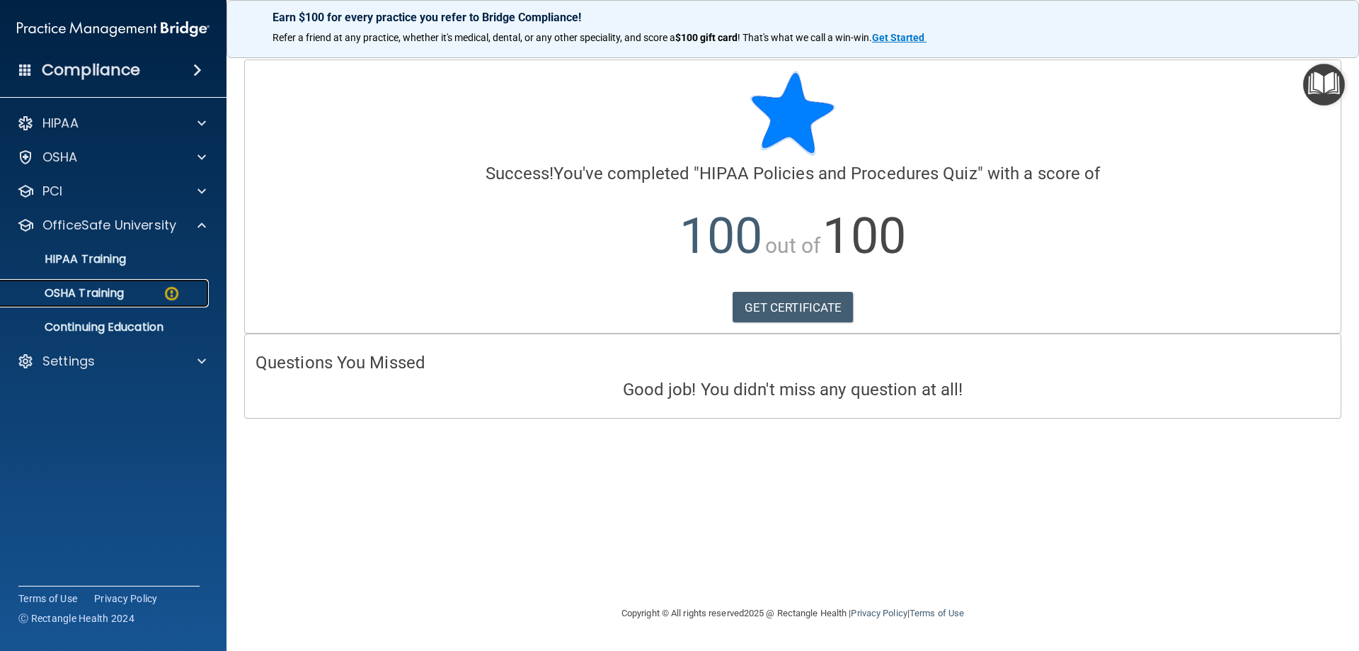
click at [96, 292] on p "OSHA Training" at bounding box center [66, 293] width 115 height 14
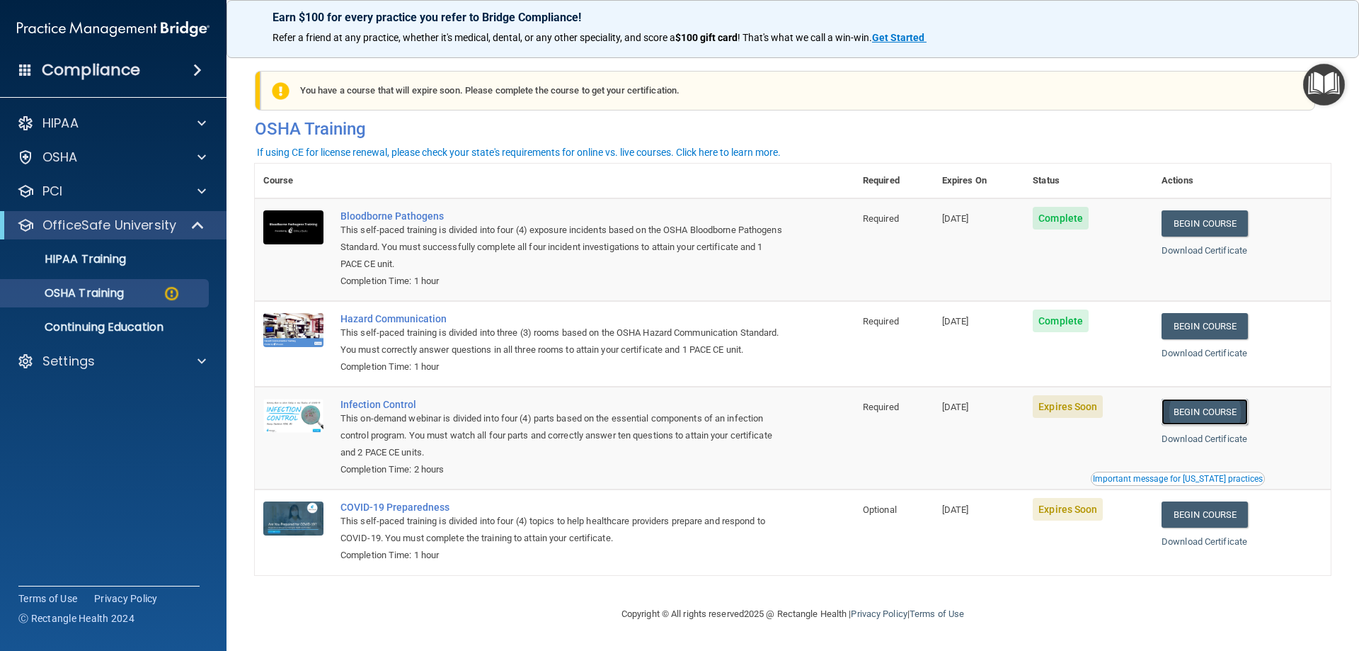
click at [1214, 425] on link "Begin Course" at bounding box center [1205, 412] width 86 height 26
